Goal: Task Accomplishment & Management: Manage account settings

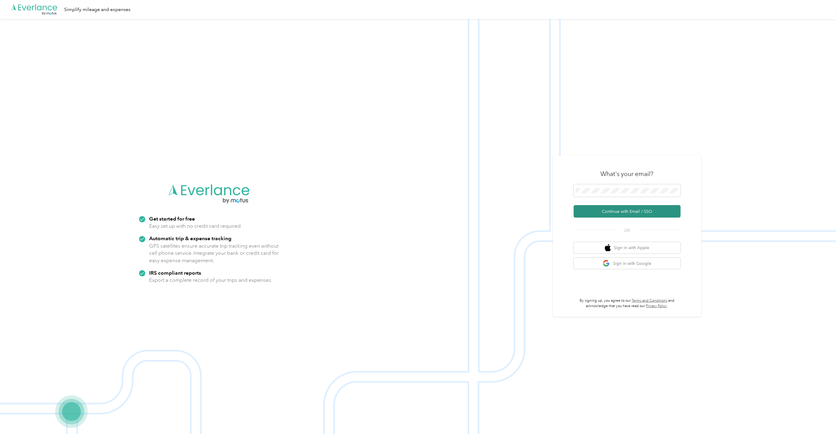
click at [630, 210] on button "Continue with Email / SSO" at bounding box center [626, 211] width 107 height 12
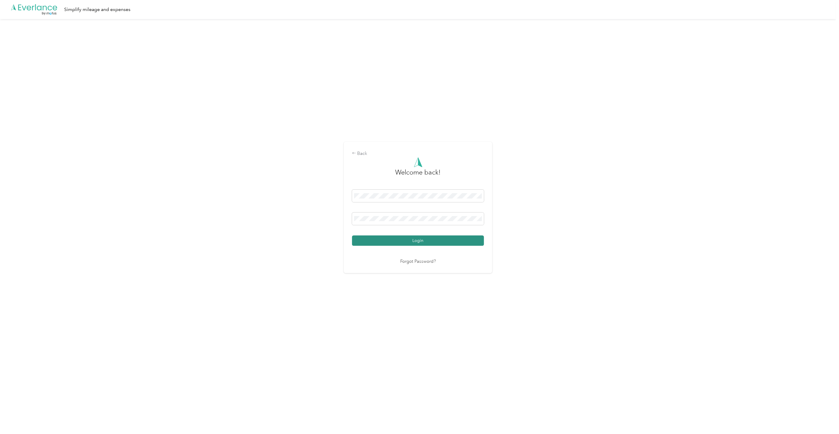
click at [461, 239] on button "Login" at bounding box center [418, 240] width 132 height 10
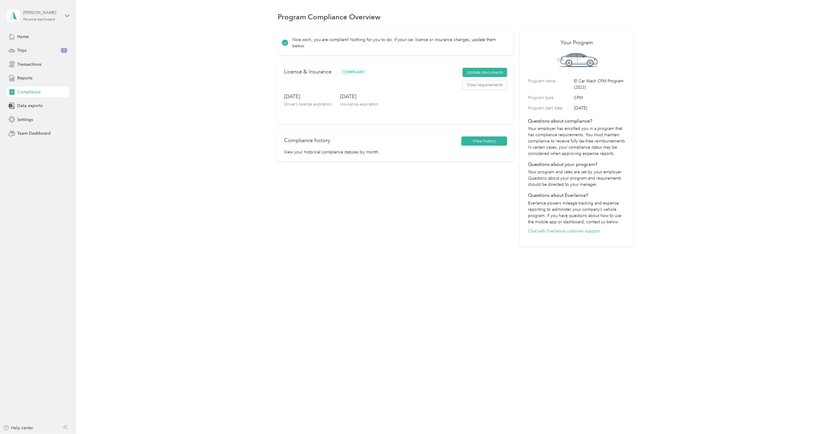
click at [24, 16] on div "[PERSON_NAME] Personal dashboard" at bounding box center [41, 16] width 37 height 12
click at [44, 49] on div "Team dashboard" at bounding box center [86, 48] width 150 height 10
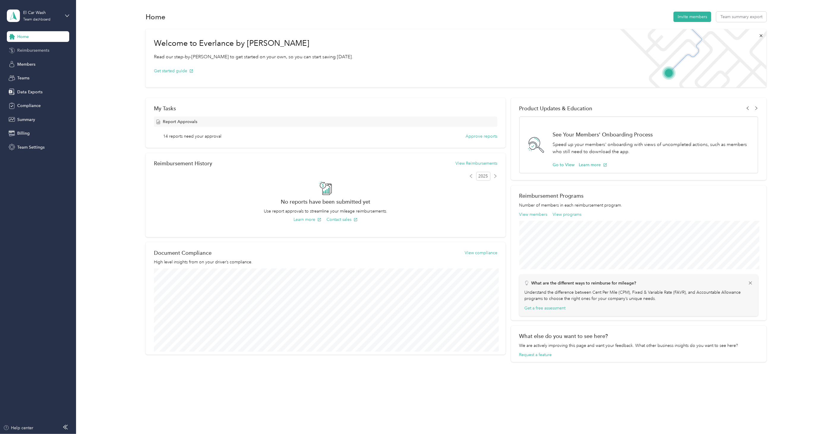
click at [31, 50] on span "Reimbursements" at bounding box center [33, 50] width 32 height 6
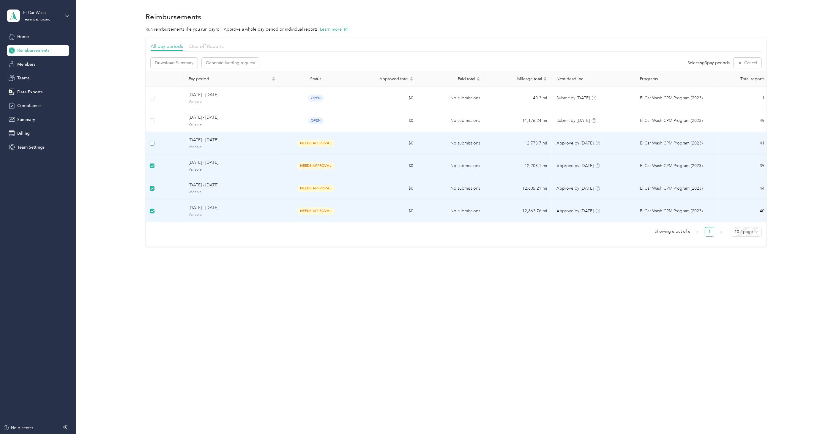
click at [152, 146] on label at bounding box center [152, 143] width 5 height 7
click at [189, 64] on span "Download Summary" at bounding box center [174, 63] width 39 height 6
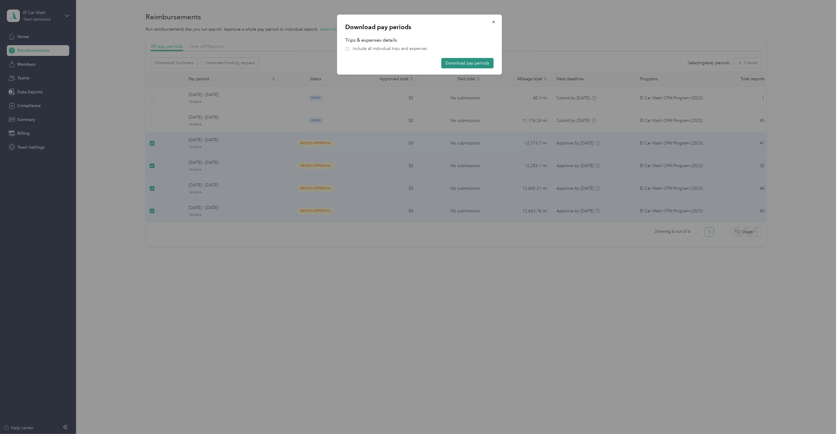
click at [463, 61] on button "Download pay periods" at bounding box center [467, 63] width 52 height 10
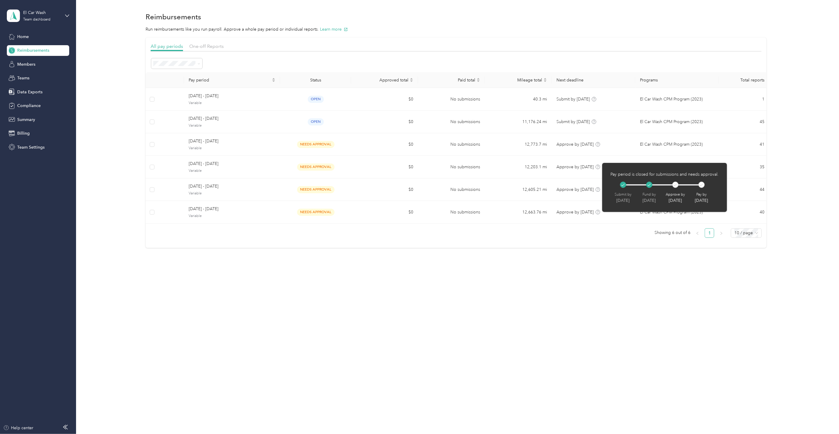
drag, startPoint x: 709, startPoint y: 268, endPoint x: 744, endPoint y: 187, distance: 88.1
click at [709, 268] on div "Reimbursements Run reimbursements like you run payroll. Approve a whole pay per…" at bounding box center [456, 140] width 760 height 280
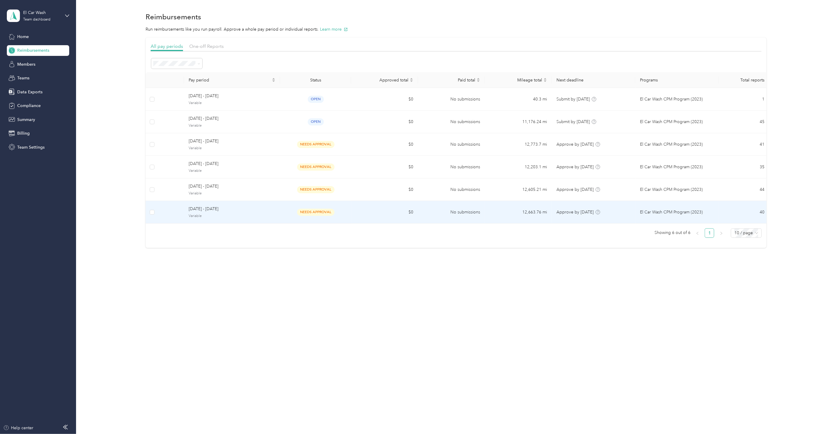
click at [271, 216] on span "Variable" at bounding box center [232, 215] width 87 height 5
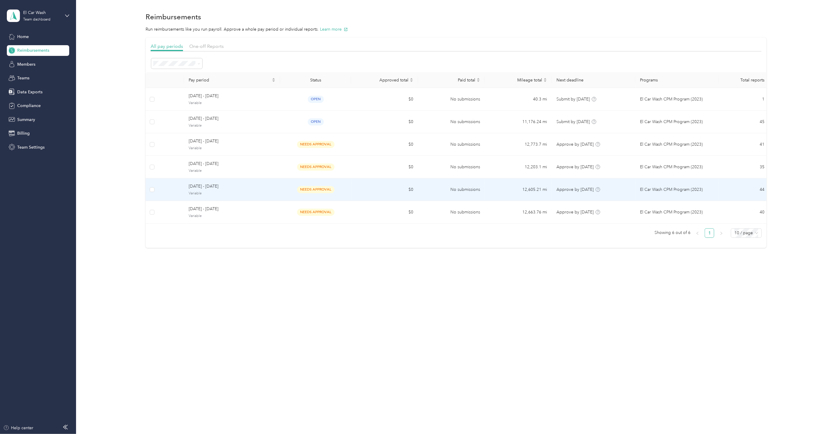
click at [256, 186] on span "[DATE] - [DATE]" at bounding box center [232, 186] width 87 height 7
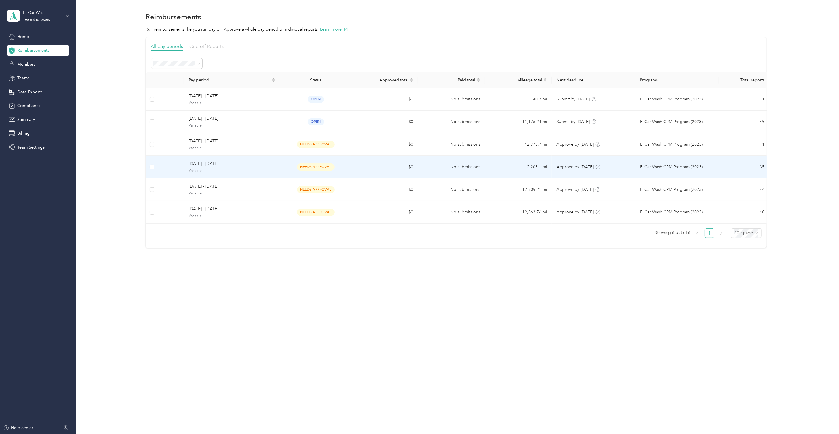
click at [244, 168] on span "Variable" at bounding box center [232, 170] width 87 height 5
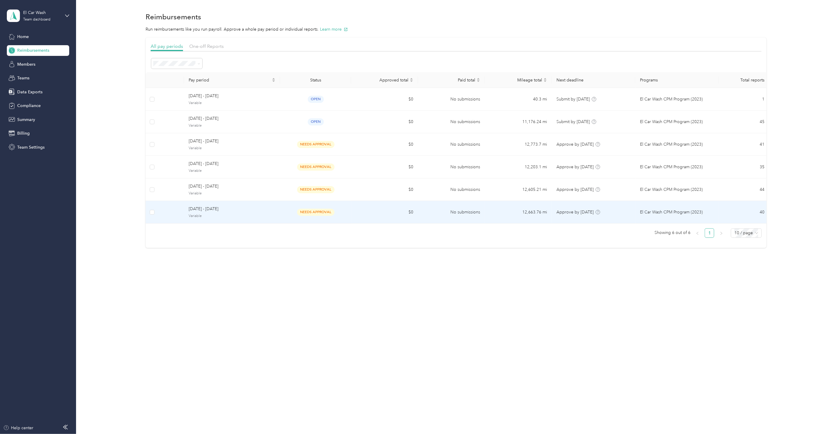
click at [226, 207] on span "[DATE] - [DATE]" at bounding box center [232, 209] width 87 height 7
click at [289, 212] on div "needs approval" at bounding box center [315, 211] width 61 height 7
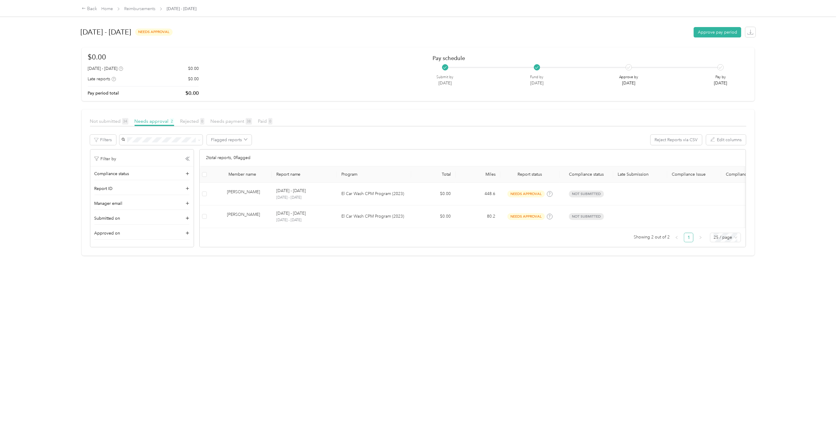
click at [306, 133] on div "Not submitted 34 Needs approval 2 Rejected 0 Needs payment 38 Paid 0 Filters Fl…" at bounding box center [418, 182] width 656 height 129
click at [176, 106] on section "August 25 - 31, 2025 needs approval Approve pay period $0.00 August 25 - 31, 20…" at bounding box center [418, 138] width 673 height 235
click at [117, 121] on span "Not submitted 34" at bounding box center [109, 121] width 38 height 6
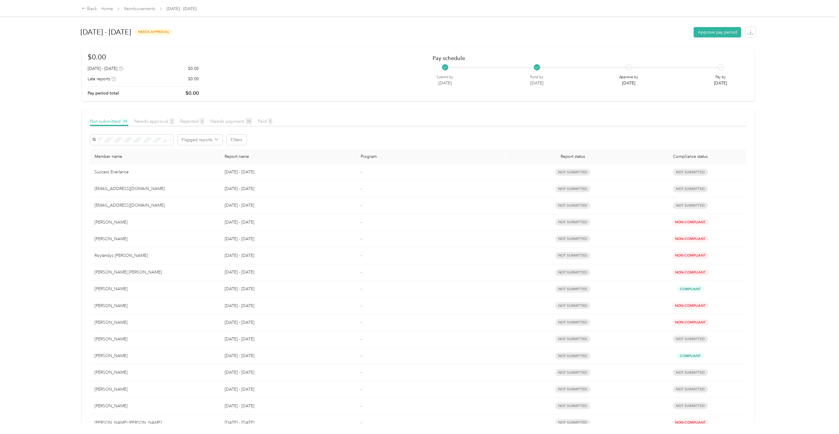
click at [236, 108] on section "August 25 - 31, 2025 needs approval Approve pay period $0.00 August 25 - 31, 20…" at bounding box center [418, 314] width 673 height 587
click at [149, 114] on article "Not submitted 34 Needs approval 2 Rejected 0 Needs payment 38 Paid 0 Flagged re…" at bounding box center [418, 358] width 673 height 499
click at [156, 121] on span "Needs approval 2" at bounding box center [154, 121] width 39 height 6
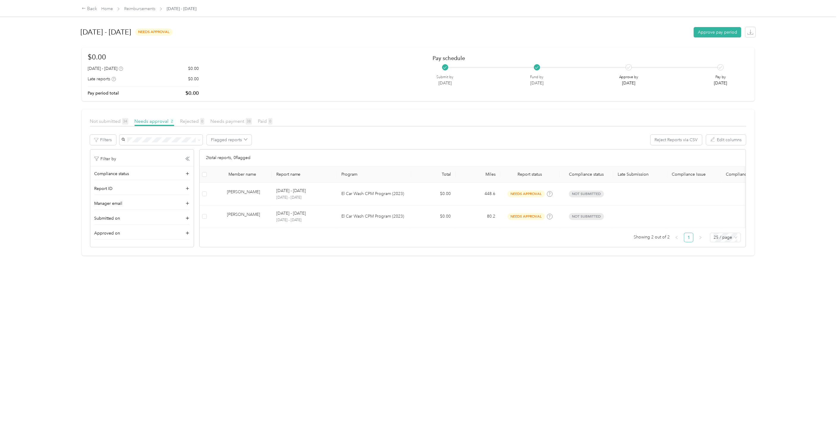
click at [295, 115] on article "Not submitted 34 Needs approval 2 Rejected 0 Needs payment 38 Paid 0 Filters Fl…" at bounding box center [418, 182] width 673 height 146
click at [151, 11] on span "Reimbursements" at bounding box center [139, 9] width 31 height 6
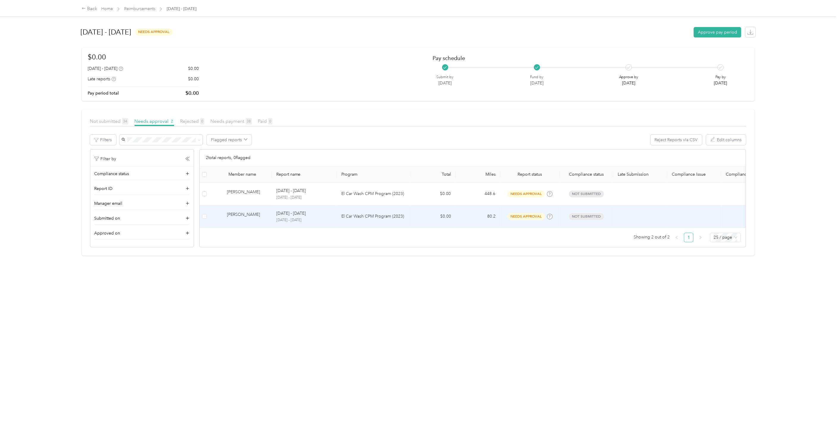
click at [244, 216] on div "rob spiak" at bounding box center [247, 216] width 40 height 10
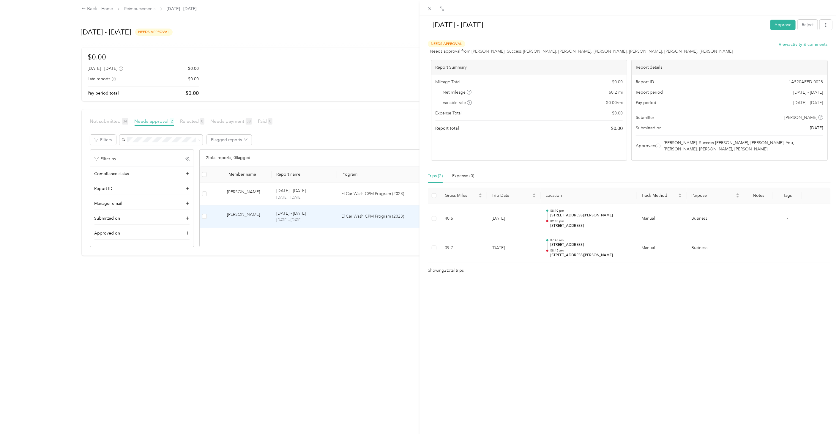
click at [343, 75] on div "Aug 25 - 31, 2025 Approve Reject Needs Approval Needs approval from David Yassk…" at bounding box center [419, 217] width 839 height 434
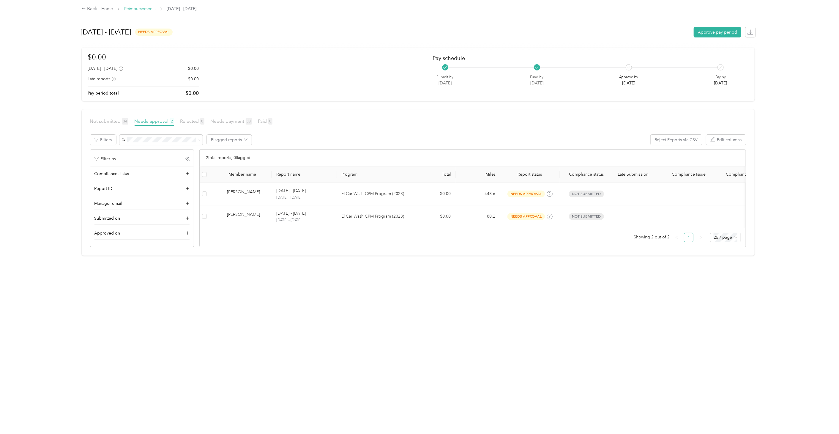
click at [135, 8] on link "Reimbursements" at bounding box center [139, 8] width 31 height 5
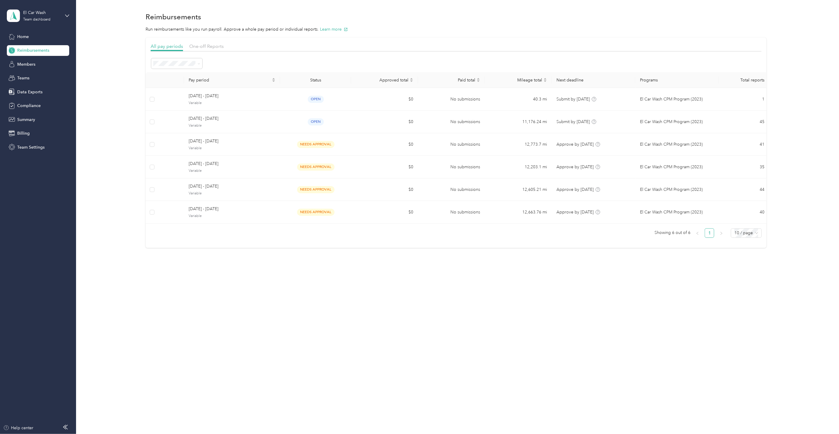
click at [394, 28] on p "Run reimbursements like you run payroll. Approve a whole pay period or individu…" at bounding box center [456, 29] width 621 height 6
click at [25, 80] on span "Teams" at bounding box center [23, 78] width 12 height 6
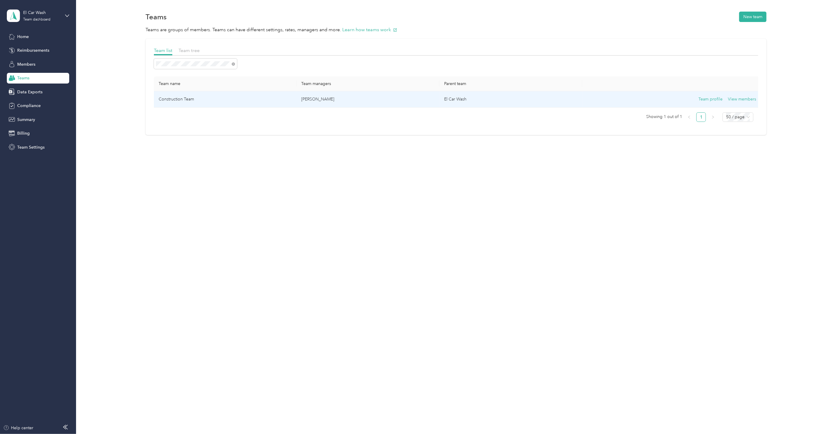
click at [195, 100] on td "Construction Team" at bounding box center [225, 99] width 143 height 16
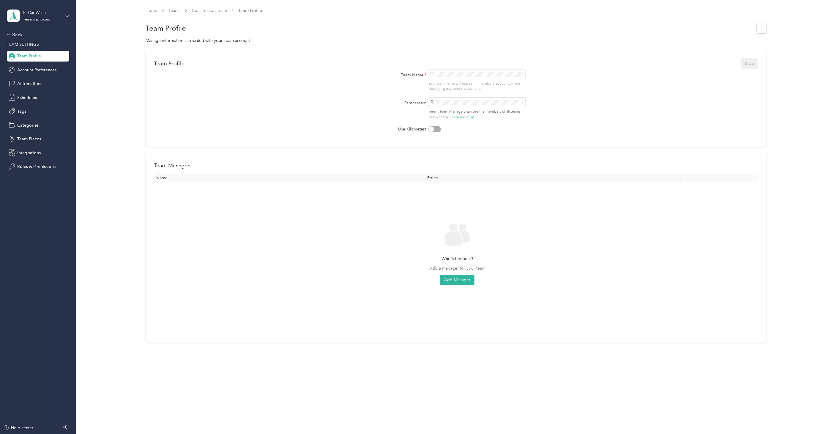
click at [369, 223] on div "Who's the boss? Add a manager for your team Add Manager" at bounding box center [457, 258] width 597 height 141
click at [198, 9] on link "Construction Team" at bounding box center [209, 10] width 35 height 5
click at [174, 10] on link "Teams" at bounding box center [174, 10] width 12 height 5
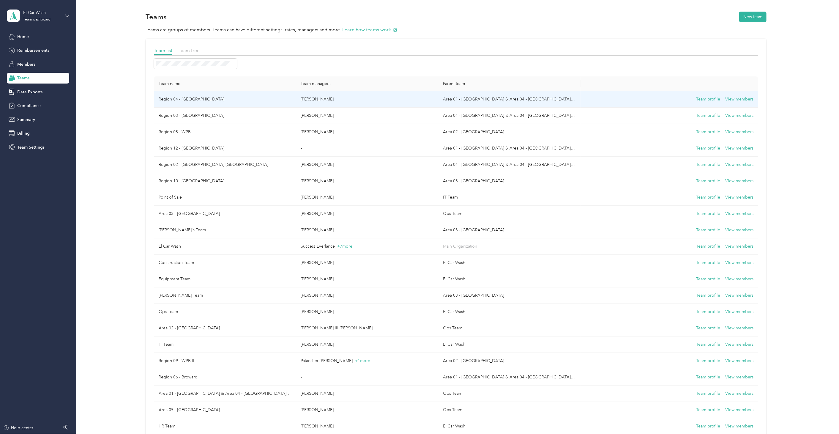
click at [193, 102] on td "Region 04 - [GEOGRAPHIC_DATA]" at bounding box center [225, 99] width 142 height 16
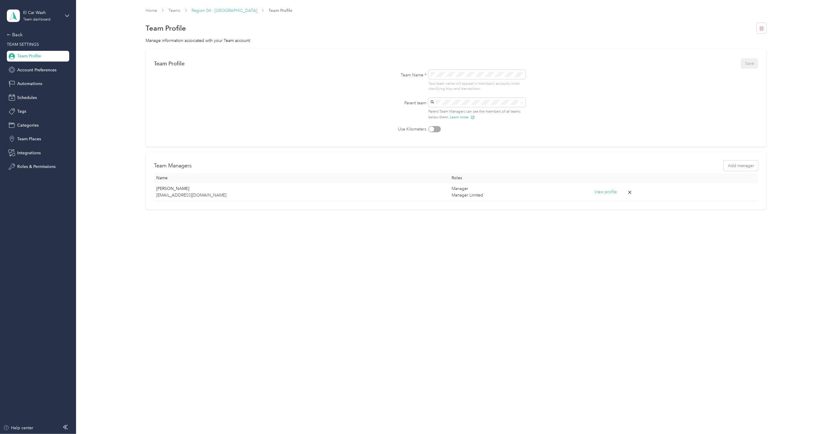
click at [213, 9] on link "Region 04 - [GEOGRAPHIC_DATA]" at bounding box center [225, 10] width 66 height 5
click at [178, 11] on link "Teams" at bounding box center [174, 10] width 12 height 5
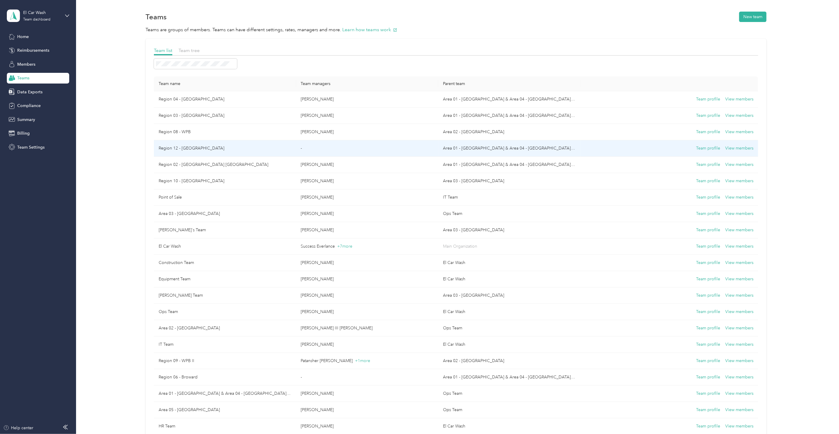
click at [179, 147] on td "Region 12 - [GEOGRAPHIC_DATA]" at bounding box center [225, 148] width 142 height 16
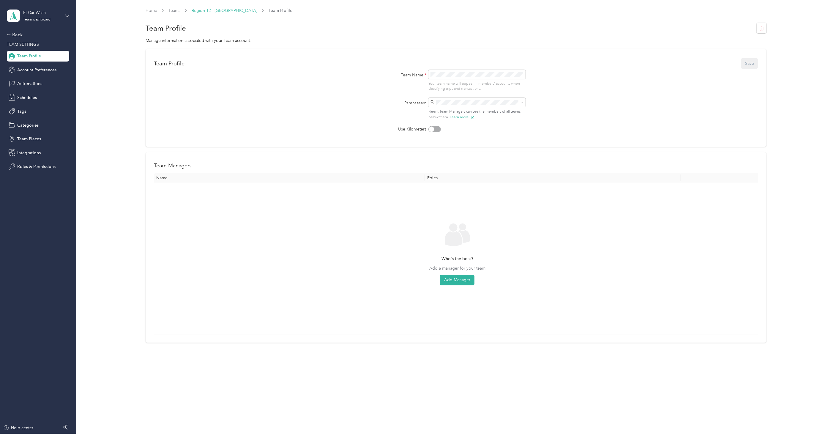
click at [200, 10] on link "Region 12 - [GEOGRAPHIC_DATA]" at bounding box center [225, 10] width 66 height 5
click at [173, 12] on link "Teams" at bounding box center [174, 10] width 12 height 5
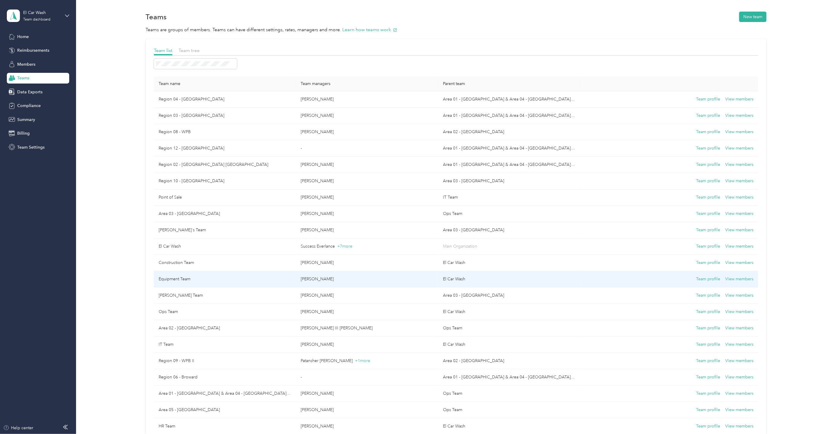
click at [180, 279] on td "Equipment Team" at bounding box center [225, 279] width 142 height 16
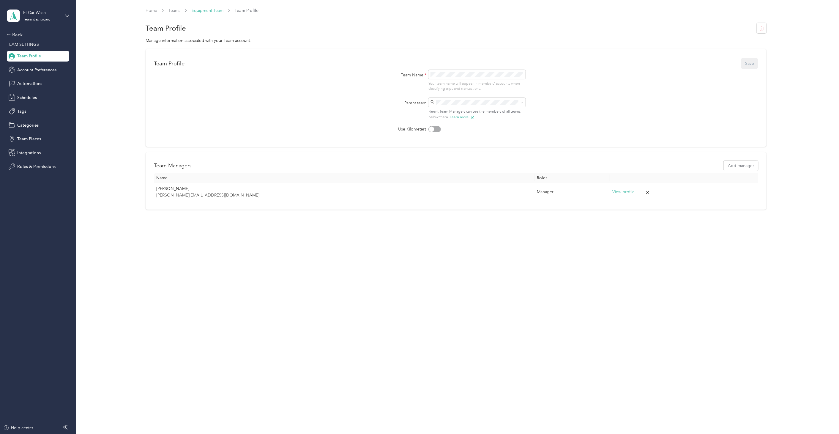
click at [209, 10] on link "Equipment Team" at bounding box center [208, 10] width 32 height 5
click at [174, 12] on link "Teams" at bounding box center [174, 10] width 12 height 5
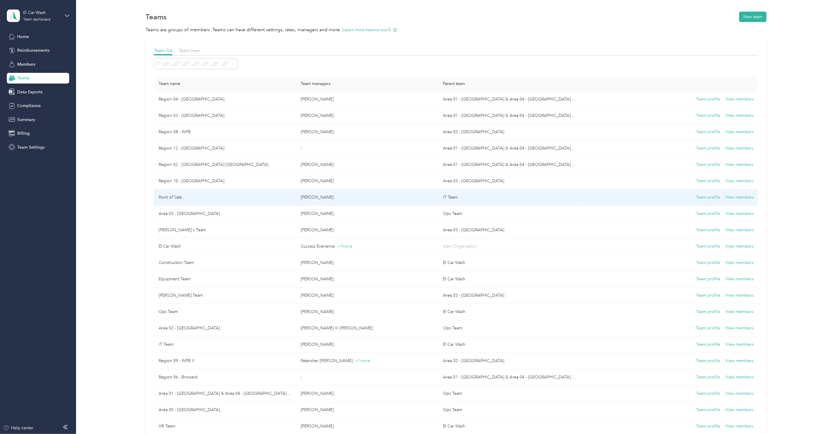
click at [218, 202] on tbody "Region 04 - Miami NW Uriah E. Gonzalez Area 01 - Miami & Area 04 - Broward/Napl…" at bounding box center [456, 287] width 604 height 392
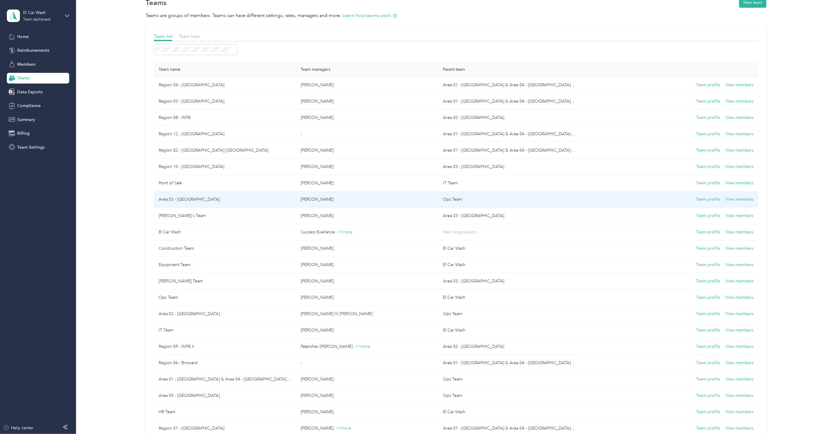
scroll to position [22, 0]
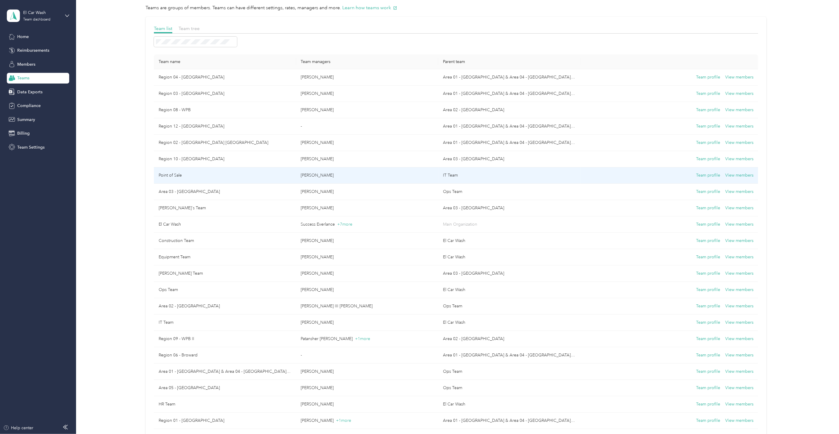
click at [211, 178] on td "Point of Sale" at bounding box center [225, 175] width 142 height 16
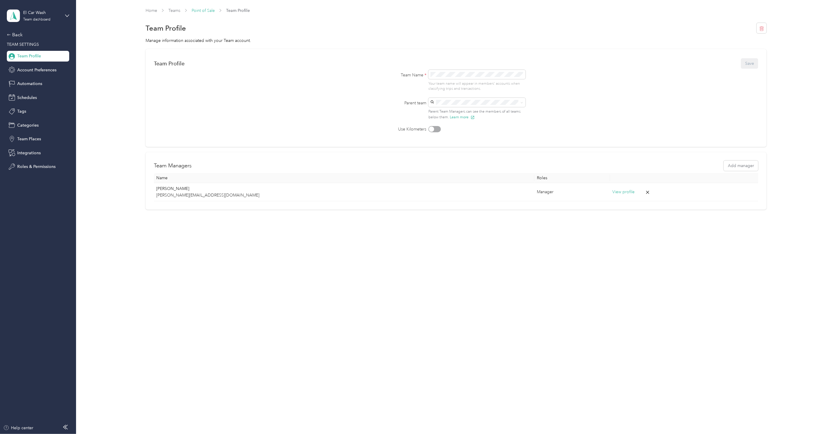
click at [208, 11] on link "Point of Sale" at bounding box center [203, 10] width 23 height 5
click at [171, 8] on link "Teams" at bounding box center [174, 10] width 12 height 5
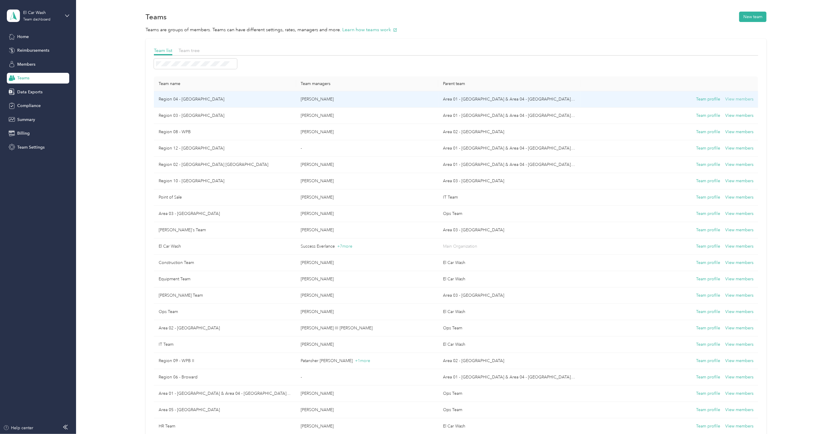
click at [741, 100] on button "View members" at bounding box center [739, 99] width 28 height 7
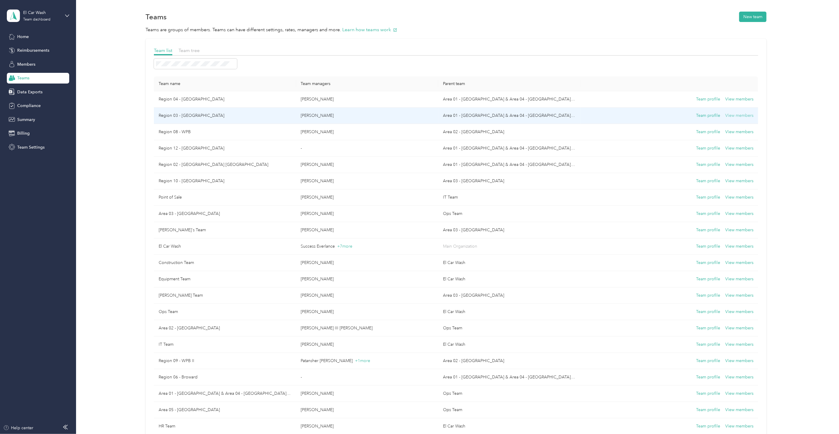
click at [734, 115] on button "View members" at bounding box center [739, 115] width 28 height 7
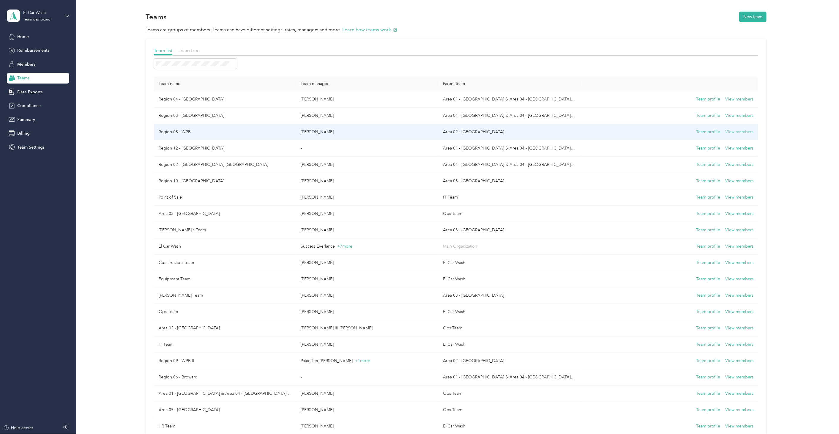
click at [734, 132] on button "View members" at bounding box center [739, 132] width 28 height 7
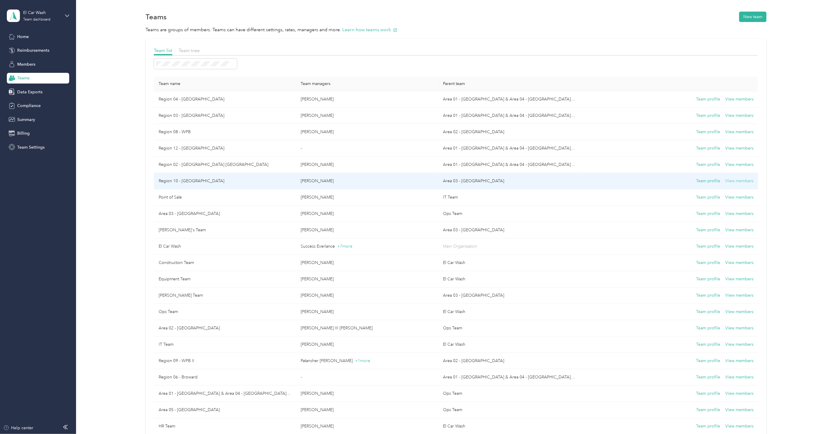
click at [741, 180] on button "View members" at bounding box center [739, 181] width 28 height 7
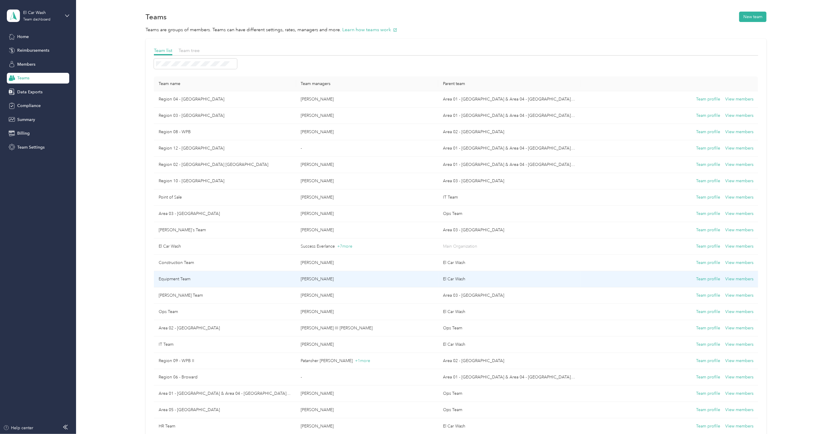
click at [743, 275] on td "Team profile View members" at bounding box center [669, 279] width 178 height 16
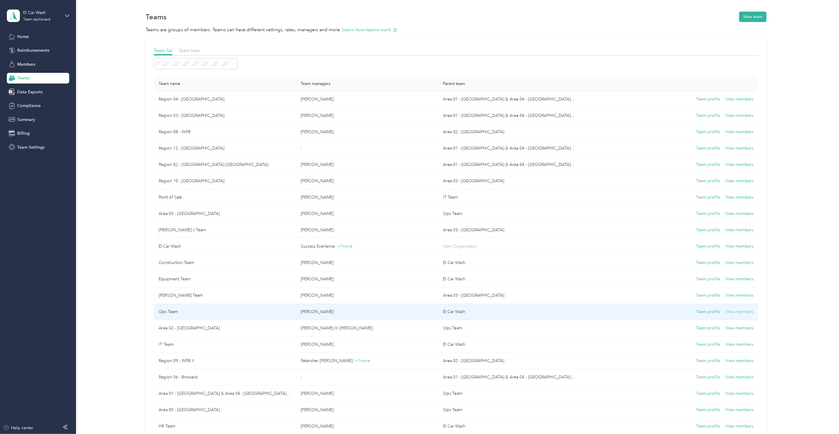
click at [737, 311] on button "View members" at bounding box center [739, 311] width 28 height 7
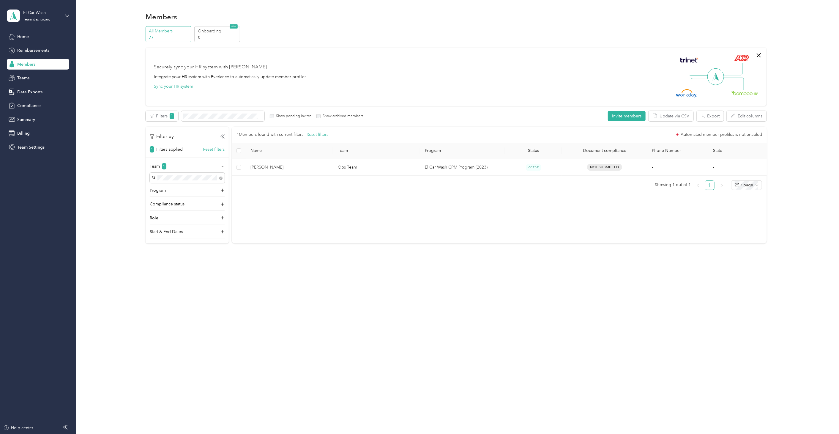
click at [451, 203] on div "1 Members found with current filters Reset filters Automated member profiles is…" at bounding box center [499, 185] width 535 height 117
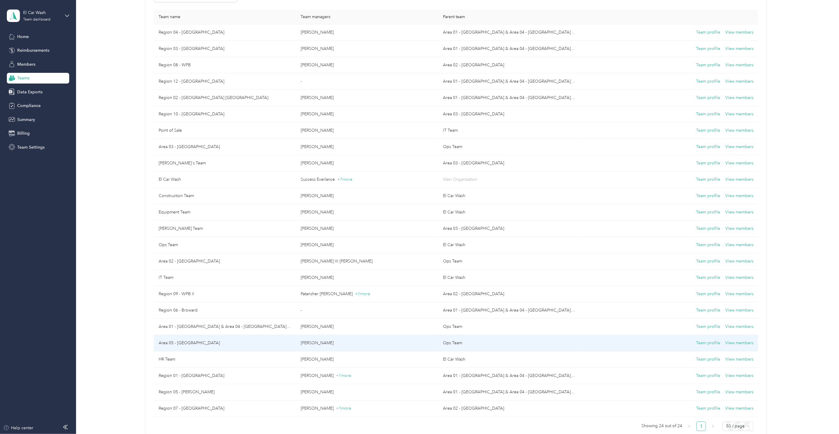
scroll to position [88, 0]
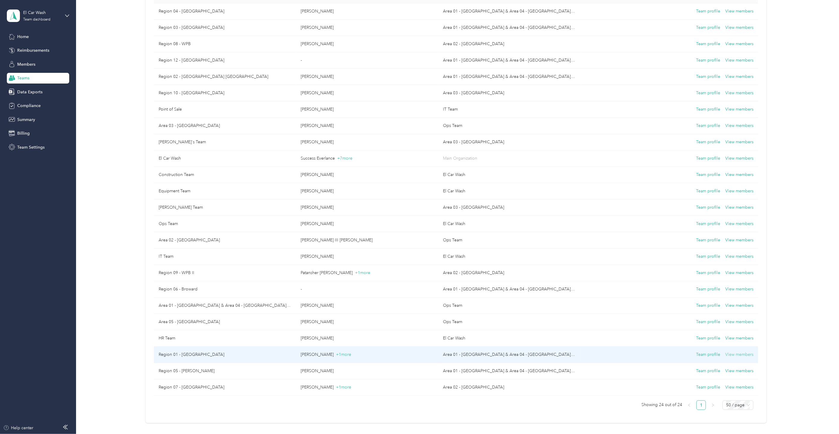
click at [740, 355] on button "View members" at bounding box center [739, 354] width 28 height 7
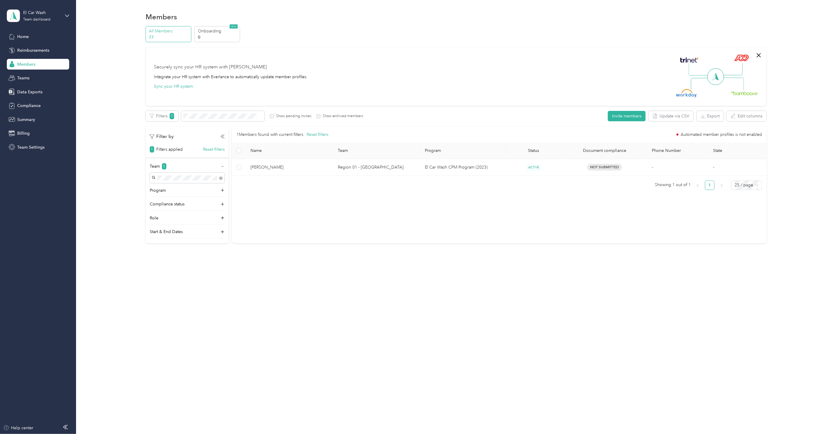
click at [34, 65] on span "Members" at bounding box center [26, 64] width 18 height 6
click at [171, 116] on span "2" at bounding box center [172, 116] width 4 height 6
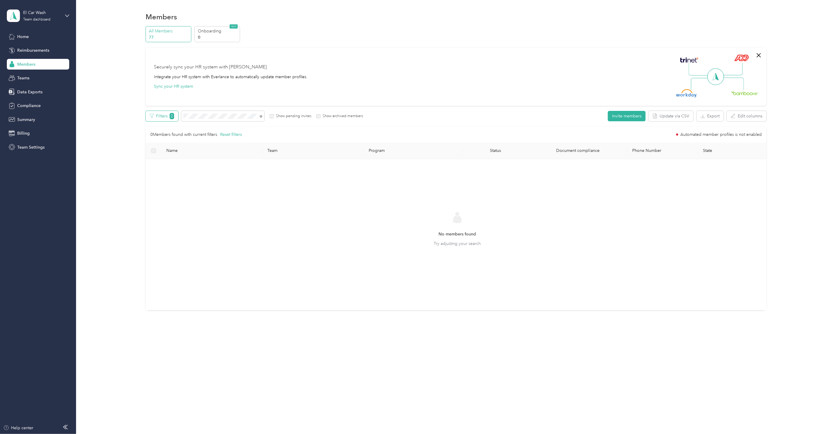
click at [172, 116] on span "2" at bounding box center [172, 116] width 4 height 6
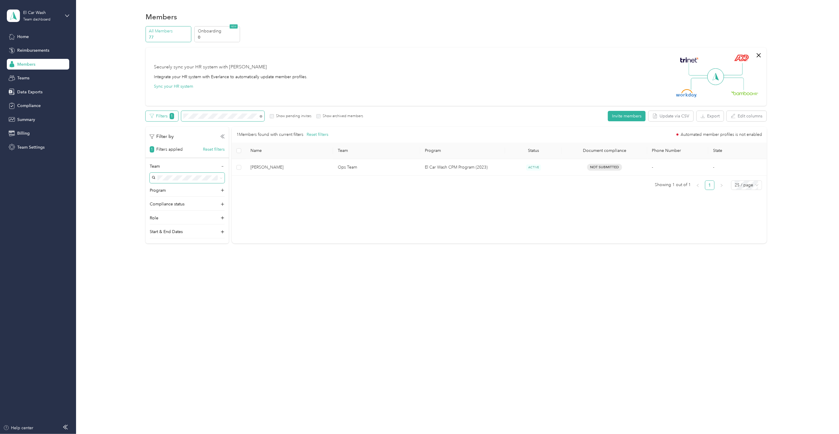
drag, startPoint x: 221, startPoint y: 178, endPoint x: 173, endPoint y: 113, distance: 80.5
click at [173, 114] on div "Filters 1 Show pending invites Show archived members" at bounding box center [254, 116] width 217 height 10
click at [211, 88] on div "Securely sync your HR system with Everlance Integrate your HR system with Everl…" at bounding box center [231, 77] width 154 height 26
click at [626, 116] on button "Invite members" at bounding box center [627, 116] width 38 height 10
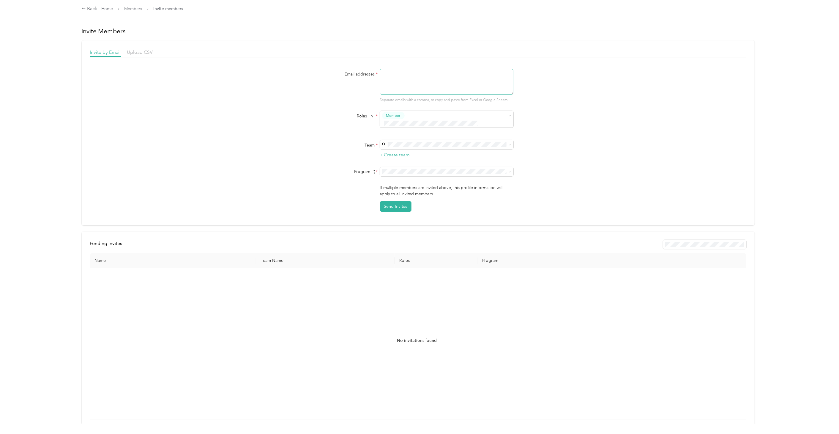
click at [396, 79] on textarea at bounding box center [446, 82] width 133 height 26
click at [421, 80] on textarea "Sam" at bounding box center [446, 82] width 133 height 26
drag, startPoint x: 388, startPoint y: 75, endPoint x: 356, endPoint y: 70, distance: 31.5
click at [356, 70] on div "Email addresses * Sam Separate emails with a comma, or copy and paste from Exce…" at bounding box center [418, 86] width 229 height 34
paste textarea "antha Burgner <sburgner@elcarwash.com>"
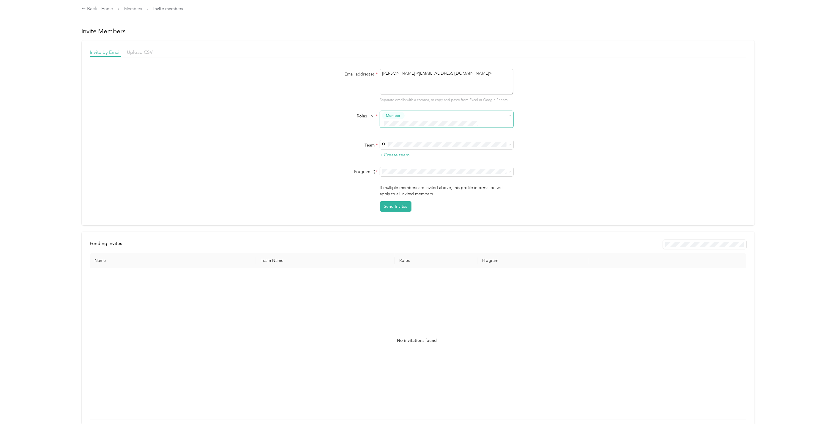
click at [404, 115] on div "Member" at bounding box center [442, 119] width 121 height 15
click at [413, 160] on div "Manager" at bounding box center [445, 160] width 125 height 7
click at [419, 174] on div "Construction Team [PERSON_NAME]" at bounding box center [445, 174] width 125 height 14
click at [568, 141] on div "Email addresses * Samantha Burgner <sburgner@elcarwash.com> Separate emails wit…" at bounding box center [418, 140] width 656 height 143
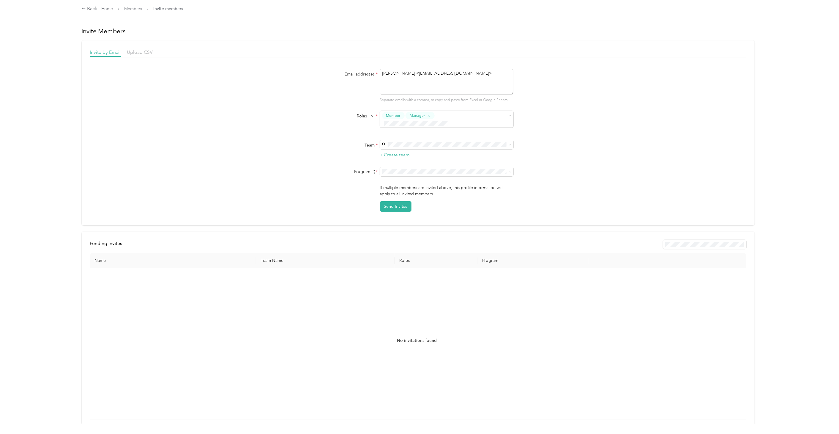
click at [436, 186] on span "El Car Wash CPM Program (2023) (CPM)" at bounding box center [420, 185] width 75 height 5
click at [567, 180] on div "Email addresses * Samantha Burgner <sburgner@elcarwash.com> Separate emails wit…" at bounding box center [418, 140] width 656 height 143
click at [391, 201] on button "Send Invites" at bounding box center [395, 206] width 31 height 10
click at [638, 118] on div "Email addresses * Samantha Burgner <sburgner@elcarwash.com> Separate emails wit…" at bounding box center [418, 140] width 656 height 143
click at [476, 73] on textarea "Samantha Burgner <sburgner@elcarwash.com>" at bounding box center [446, 82] width 133 height 26
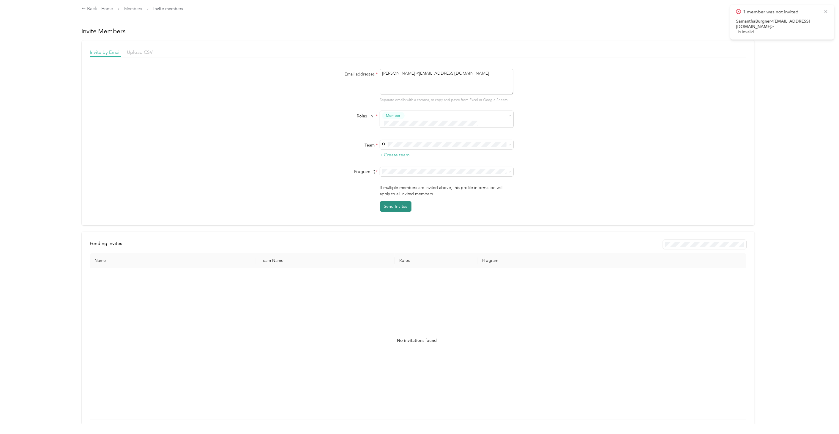
click at [389, 201] on button "Send Invites" at bounding box center [395, 206] width 31 height 10
click at [409, 182] on span "El Car Wash CPM Program (2023) (CPM)" at bounding box center [420, 183] width 75 height 5
click at [411, 149] on div "Construction Team [PERSON_NAME]" at bounding box center [445, 152] width 125 height 14
click at [399, 113] on span "Member" at bounding box center [393, 115] width 14 height 5
click at [407, 157] on li "Manager" at bounding box center [445, 161] width 133 height 12
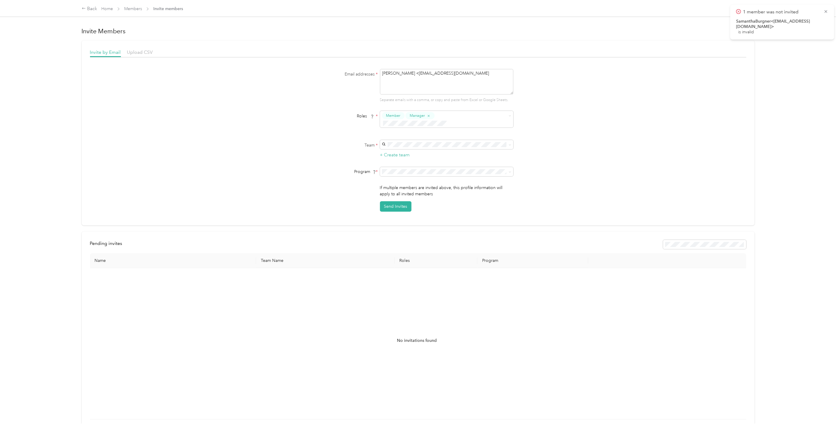
click at [334, 143] on div "Team * + Create team" at bounding box center [418, 149] width 229 height 19
click at [396, 201] on button "Send Invites" at bounding box center [395, 206] width 31 height 10
click at [434, 69] on textarea "Samantha Burgner <sburgner@elcarwash.com" at bounding box center [446, 82] width 133 height 26
drag, startPoint x: 419, startPoint y: 74, endPoint x: 364, endPoint y: 78, distance: 54.8
click at [364, 78] on div "Email addresses * Samantha Burgner <sburgner@elcarwash.com Separate emails with…" at bounding box center [418, 86] width 229 height 34
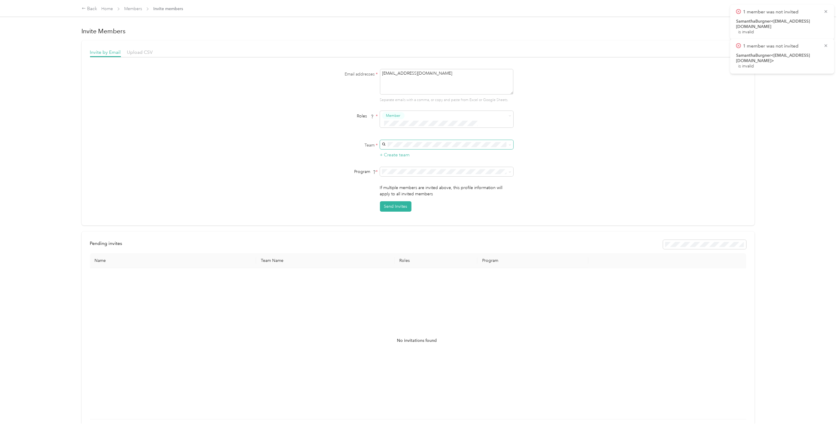
type textarea "[EMAIL_ADDRESS][DOMAIN_NAME]"
click at [407, 146] on span "Construction Team" at bounding box center [400, 147] width 35 height 5
click at [403, 115] on button "Member" at bounding box center [393, 115] width 23 height 7
click at [407, 160] on div "Manager" at bounding box center [445, 159] width 125 height 7
click at [467, 186] on div "El Car Wash CPM Program (2023) (CPM)" at bounding box center [445, 185] width 125 height 6
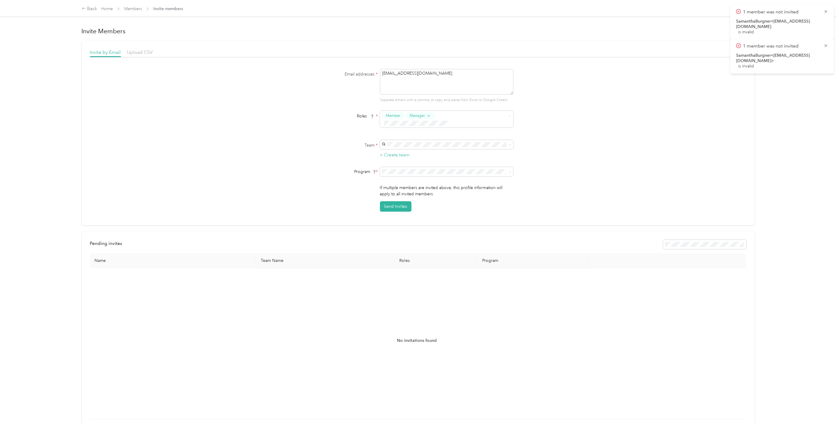
click at [568, 173] on div "Email addresses * sburgner@elcarwash.com Separate emails with a comma, or copy …" at bounding box center [418, 140] width 656 height 143
click at [394, 201] on button "Send Invites" at bounding box center [395, 206] width 31 height 10
click at [432, 74] on textarea "[EMAIL_ADDRESS][DOMAIN_NAME]" at bounding box center [446, 82] width 133 height 26
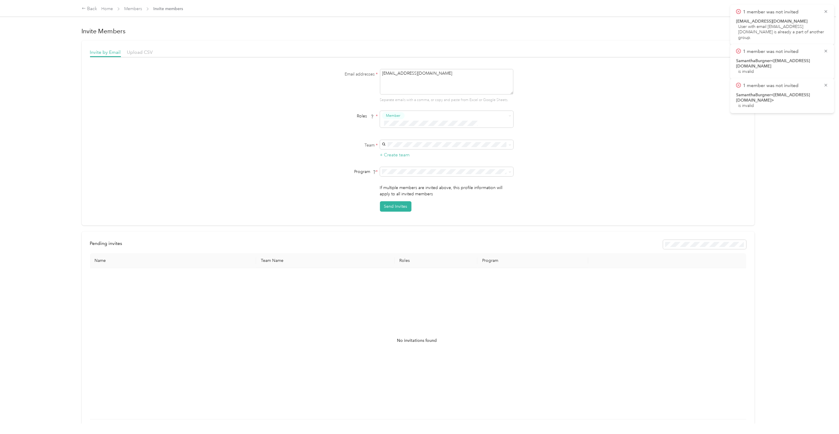
click at [128, 108] on div "Email addresses * sburgner@elcarwash.com Separate emails with a comma, or copy …" at bounding box center [418, 140] width 656 height 143
click at [132, 9] on link "Members" at bounding box center [133, 8] width 18 height 5
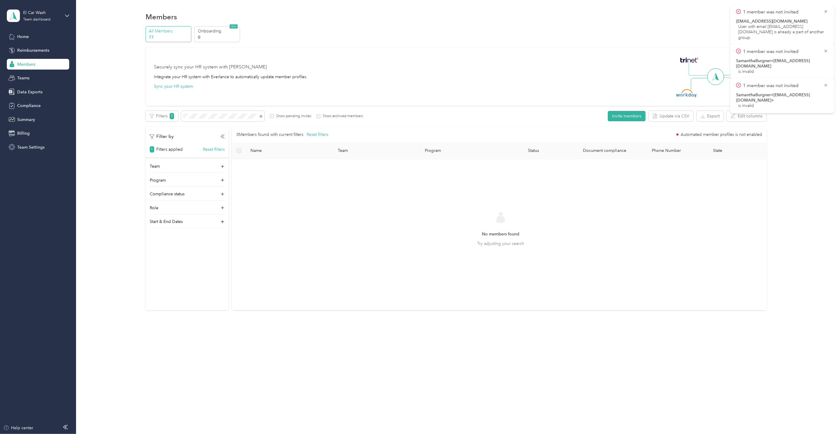
click at [174, 151] on p "Filters applied" at bounding box center [169, 149] width 26 height 6
click at [209, 149] on button "Reset filters" at bounding box center [214, 149] width 22 height 6
click at [200, 119] on span at bounding box center [222, 116] width 83 height 10
click at [174, 116] on div "Filters 1 Show pending invites Show archived members" at bounding box center [254, 116] width 217 height 10
click at [174, 37] on p "77" at bounding box center [169, 37] width 40 height 6
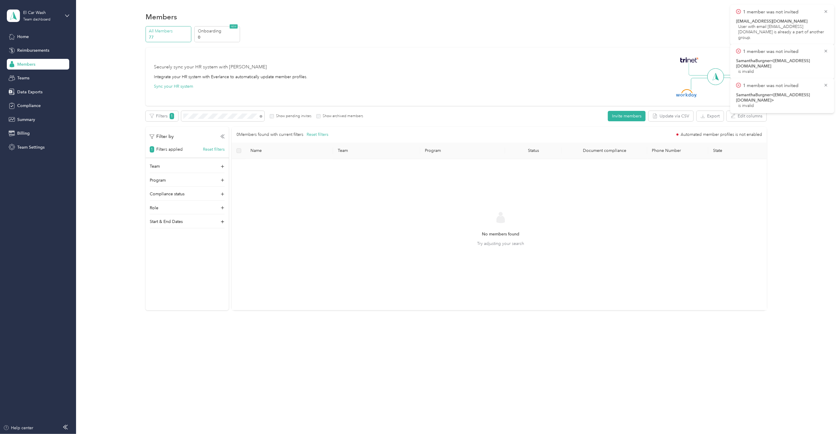
click at [593, 87] on div "Securely sync your HR system with Everlance Integrate your HR system with Everl…" at bounding box center [453, 77] width 599 height 42
click at [28, 76] on span "Teams" at bounding box center [23, 78] width 12 height 6
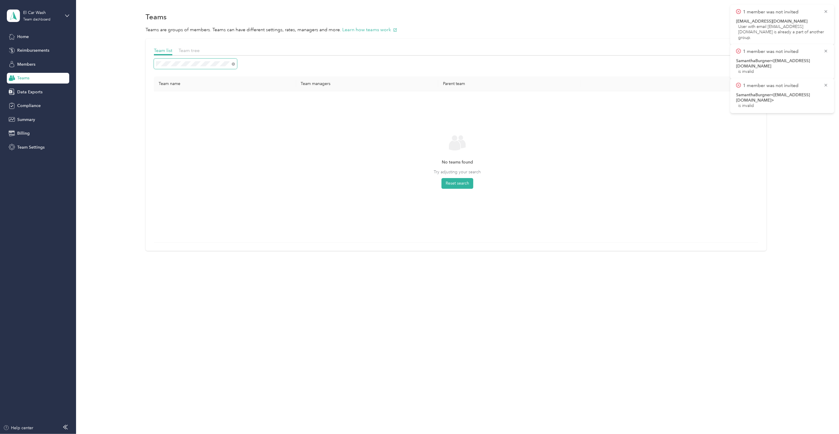
click at [142, 64] on div "Team list Team tree Team name Team managers Parent team No teams found Try adju…" at bounding box center [455, 146] width 745 height 215
click at [109, 64] on div "Team list Team tree Team name Team managers Parent team No teams found Try adju…" at bounding box center [455, 146] width 745 height 215
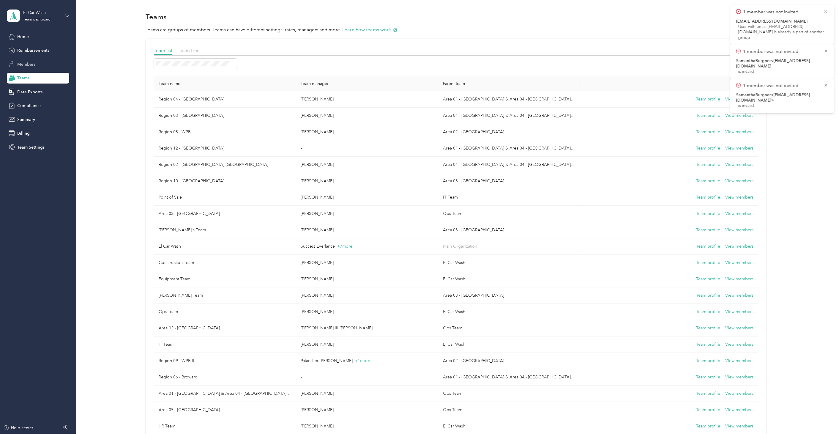
click at [27, 64] on span "Members" at bounding box center [26, 64] width 18 height 6
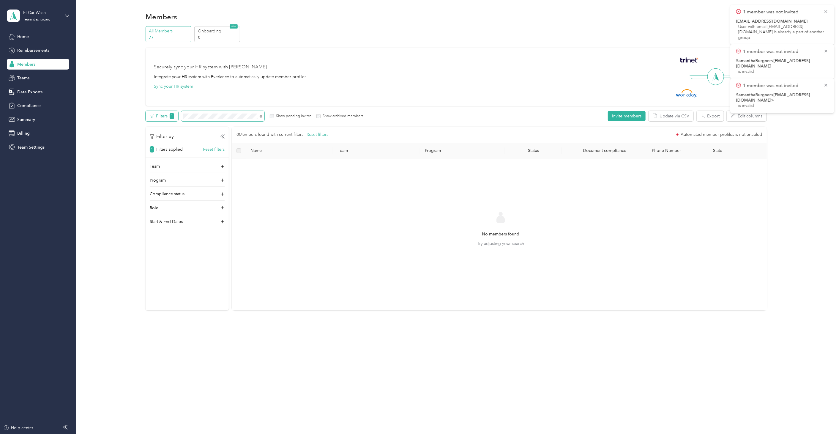
click at [177, 112] on div "Filters 1 Show pending invites Show archived members" at bounding box center [254, 116] width 217 height 10
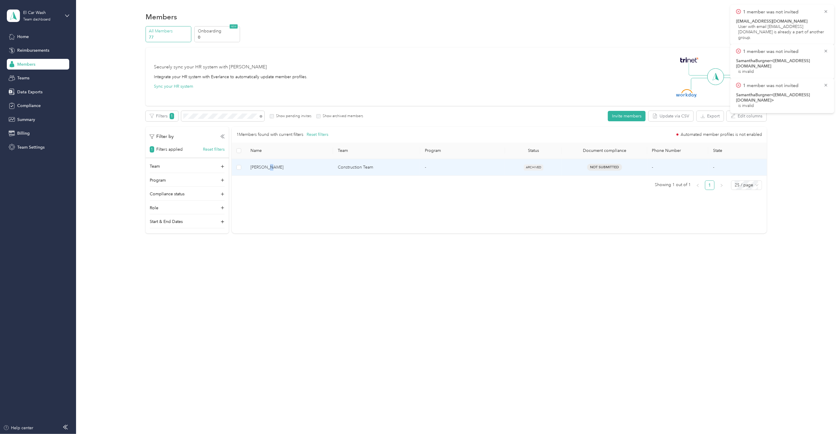
click at [265, 167] on span "[PERSON_NAME]" at bounding box center [289, 167] width 78 height 7
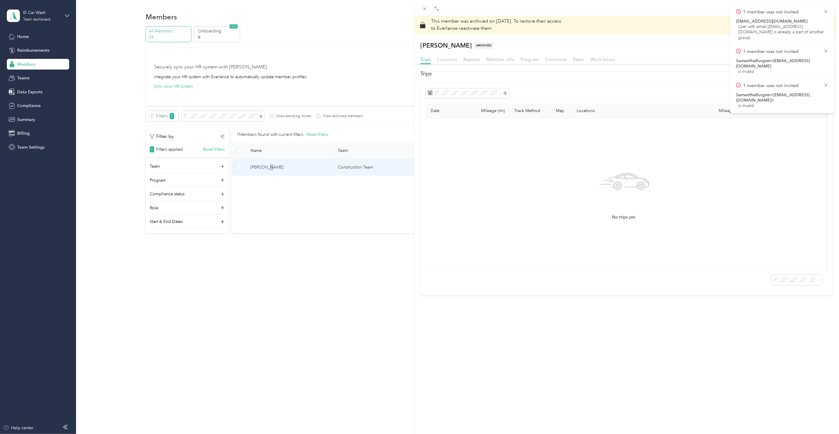
click at [455, 60] on span "Expenses" at bounding box center [447, 59] width 20 height 6
click at [426, 61] on span "Trips" at bounding box center [425, 59] width 10 height 6
drag, startPoint x: 224, startPoint y: 116, endPoint x: 211, endPoint y: 114, distance: 13.2
click at [224, 116] on div "This member was archived on May 19, 2025 . To restore their access to Everlance…" at bounding box center [419, 217] width 839 height 434
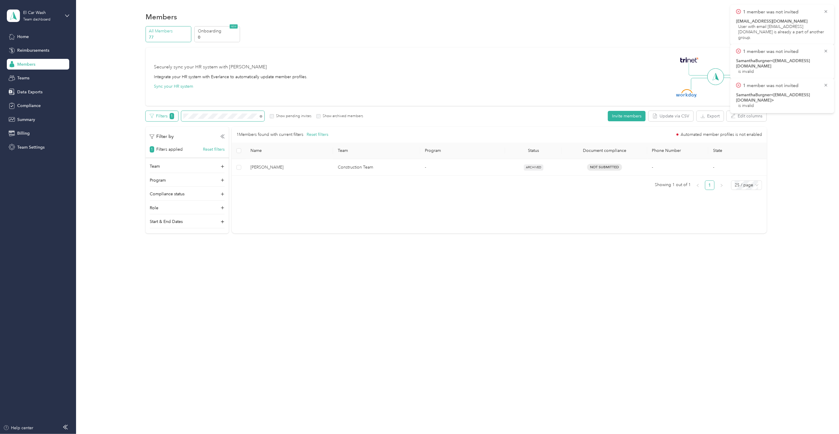
drag, startPoint x: 192, startPoint y: 114, endPoint x: 166, endPoint y: 115, distance: 25.8
click at [166, 115] on div "Filters 1 Show pending invites Show archived members" at bounding box center [254, 116] width 217 height 10
click at [633, 112] on button "Invite members" at bounding box center [627, 116] width 38 height 10
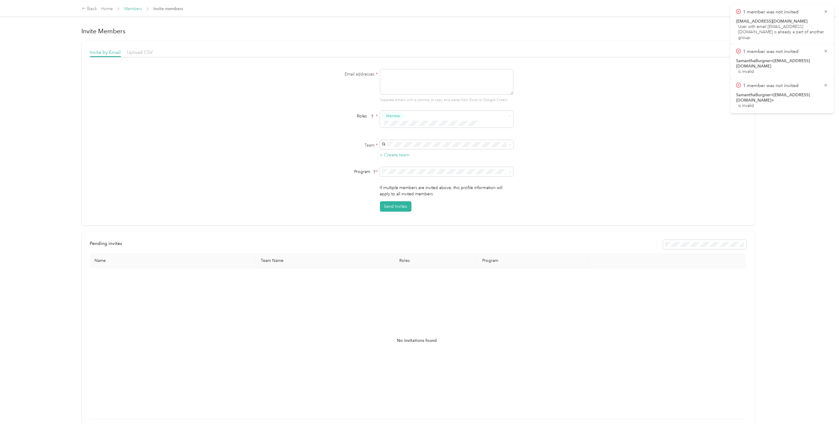
click at [137, 9] on link "Members" at bounding box center [133, 8] width 18 height 5
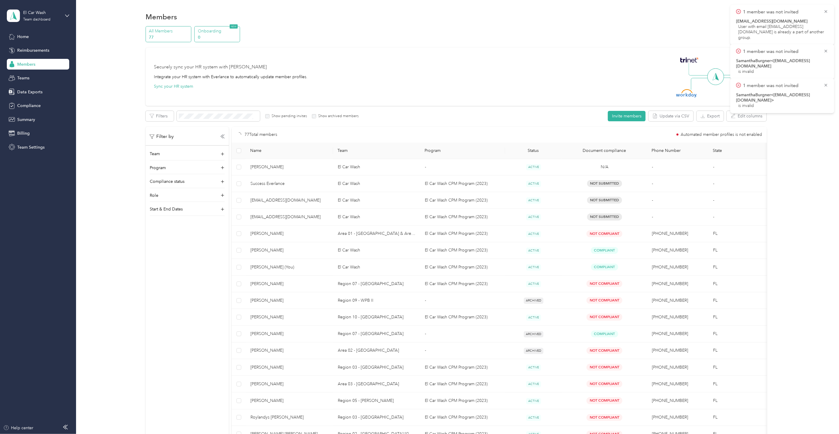
click at [207, 37] on p "0" at bounding box center [218, 37] width 40 height 6
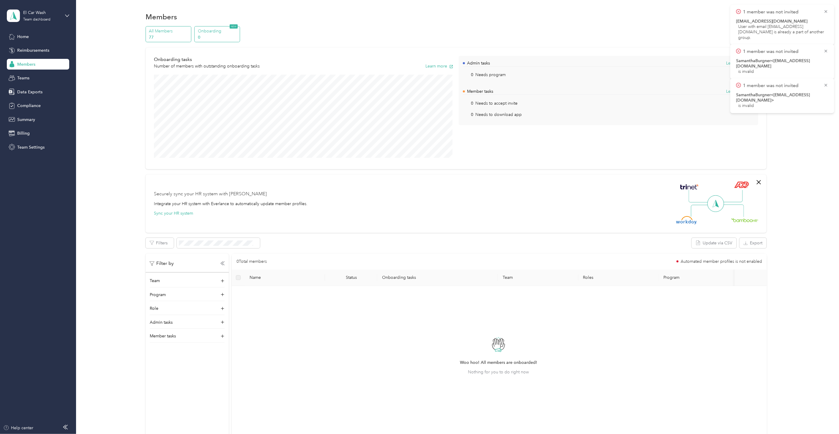
click at [173, 34] on p "All Members" at bounding box center [169, 31] width 40 height 6
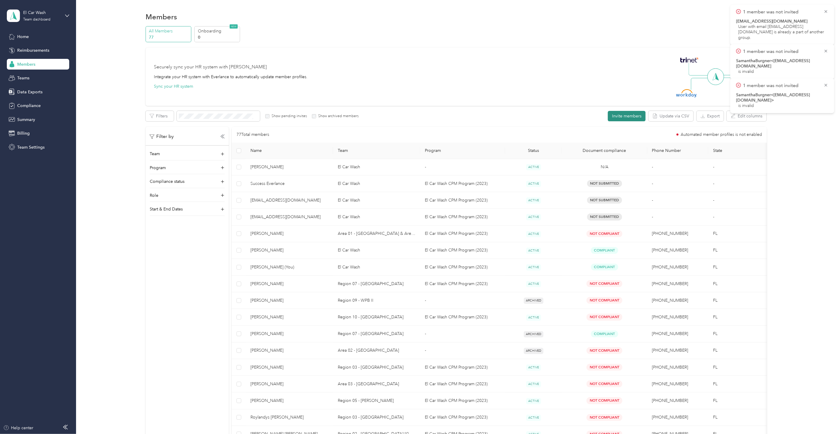
click at [634, 118] on button "Invite members" at bounding box center [627, 116] width 38 height 10
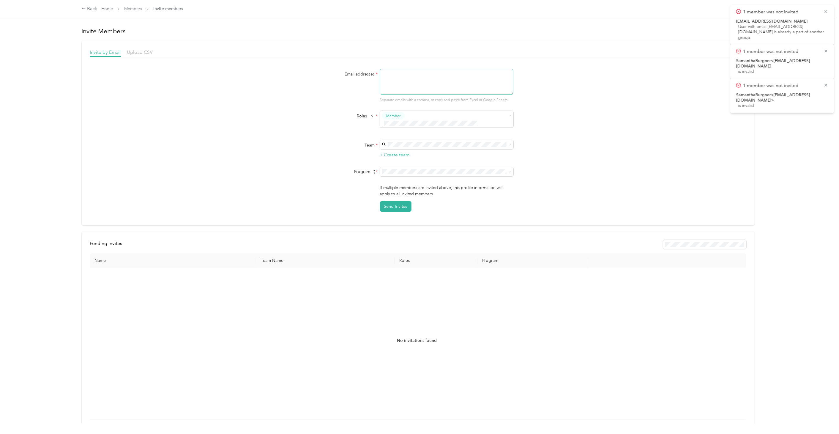
click at [418, 81] on textarea at bounding box center [446, 82] width 133 height 26
paste textarea "[EMAIL_ADDRESS][DOMAIN_NAME]"
click at [387, 75] on textarea "[EMAIL_ADDRESS][DOMAIN_NAME]" at bounding box center [446, 82] width 133 height 26
click at [380, 74] on textarea "[EMAIL_ADDRESS][DOMAIN_NAME]" at bounding box center [446, 82] width 133 height 26
type textarea "[EMAIL_ADDRESS][DOMAIN_NAME]"
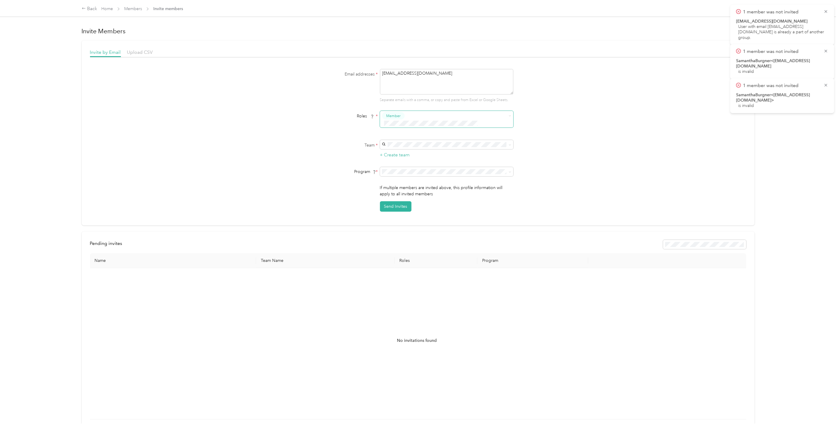
click at [396, 113] on span "Member" at bounding box center [393, 115] width 14 height 5
click at [403, 159] on button "Manager" at bounding box center [394, 160] width 23 height 7
click at [418, 185] on span "El Car Wash CPM Program (2023) (CPM)" at bounding box center [420, 185] width 75 height 5
click at [400, 140] on span at bounding box center [446, 144] width 133 height 9
click at [402, 149] on span "Construction Team" at bounding box center [400, 147] width 35 height 5
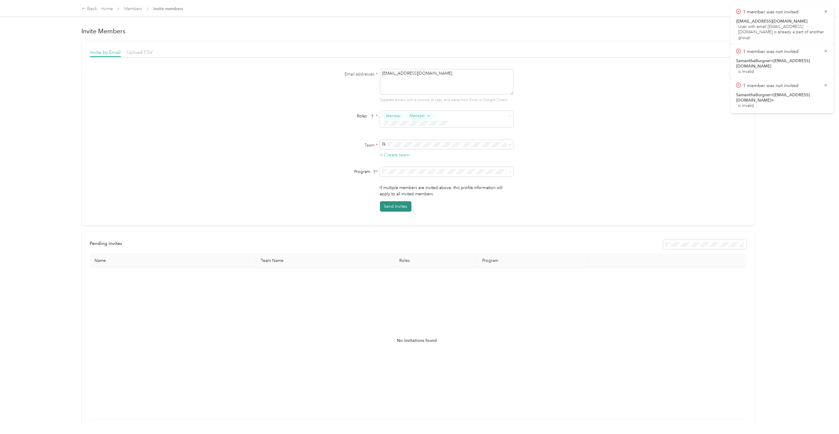
click at [395, 201] on button "Send Invites" at bounding box center [395, 206] width 31 height 10
click at [112, 8] on link "Home" at bounding box center [107, 8] width 12 height 5
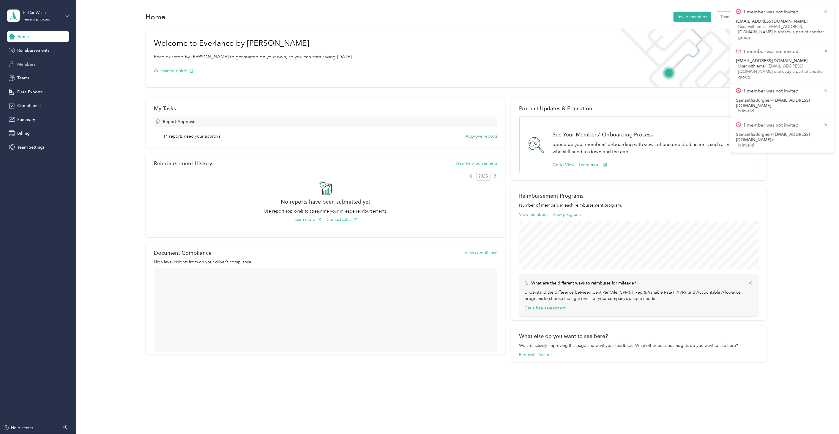
click at [28, 62] on span "Members" at bounding box center [26, 64] width 18 height 6
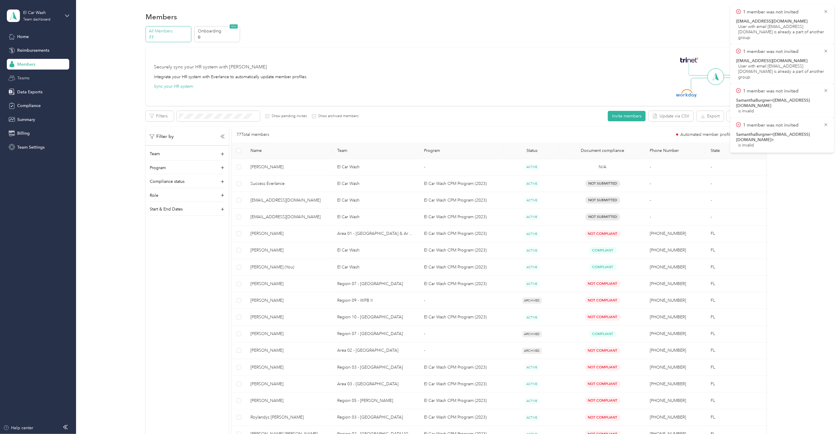
click at [25, 76] on span "Teams" at bounding box center [23, 78] width 12 height 6
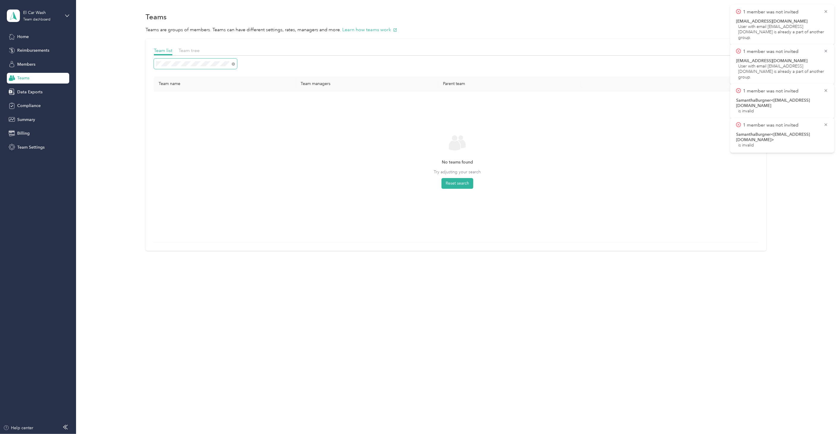
click at [153, 66] on div "Team list Team tree Team name Team managers Parent team No teams found Try adju…" at bounding box center [456, 145] width 621 height 212
click at [827, 124] on icon at bounding box center [825, 124] width 5 height 5
click at [825, 91] on icon at bounding box center [825, 90] width 5 height 5
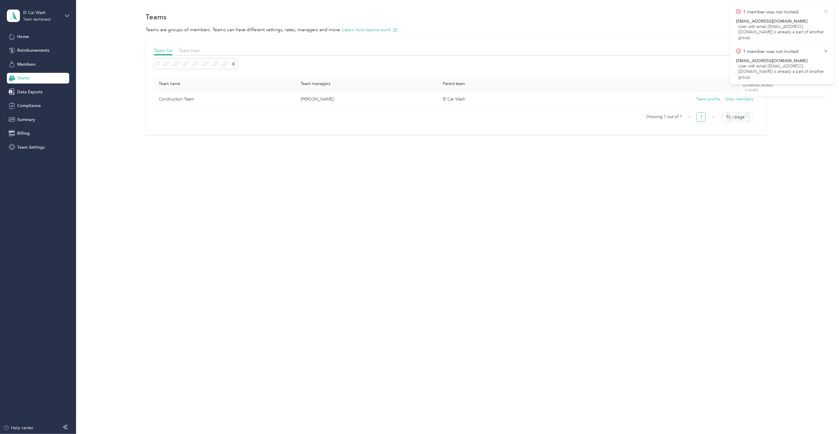
click at [826, 13] on icon at bounding box center [825, 11] width 5 height 5
click at [826, 10] on icon at bounding box center [825, 11] width 5 height 5
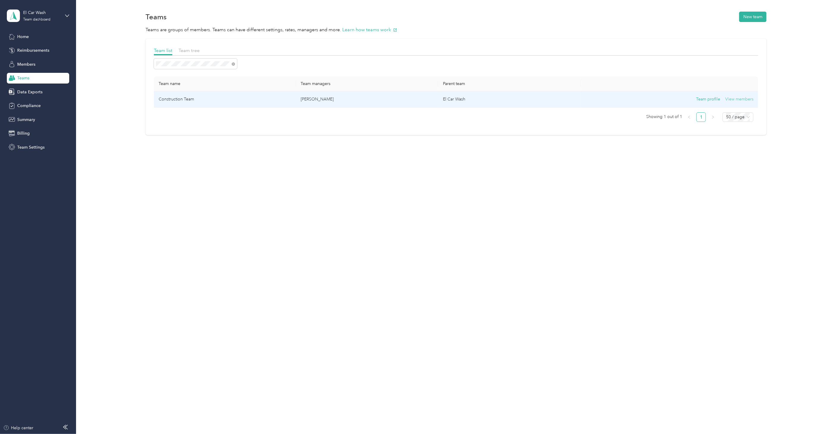
click at [745, 100] on button "View members" at bounding box center [739, 99] width 28 height 7
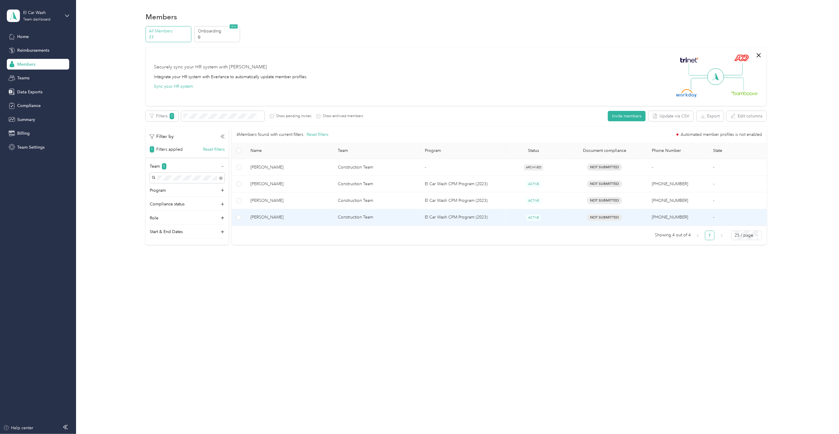
click at [334, 220] on td "Construction Team" at bounding box center [376, 217] width 87 height 17
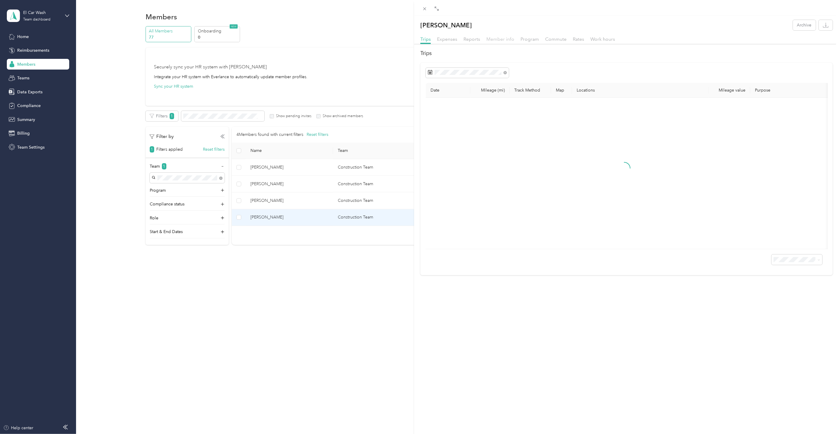
click at [507, 39] on span "Member info" at bounding box center [500, 39] width 28 height 6
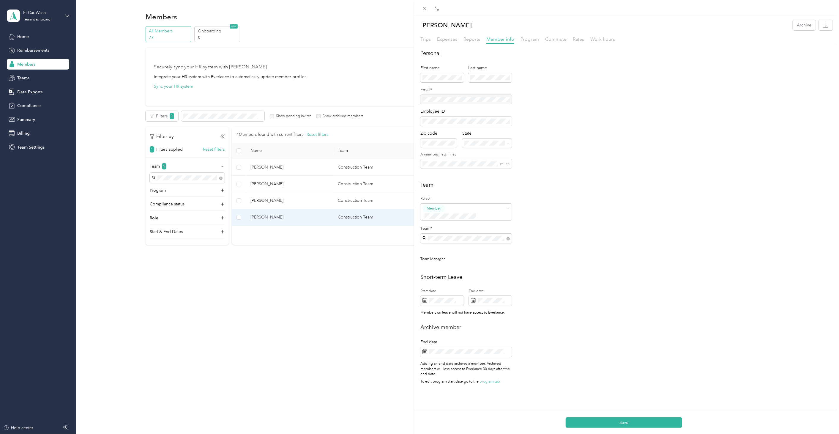
click at [553, 100] on div "Personal First name Last name Email* Employee ID Zip code State Annual business…" at bounding box center [626, 112] width 412 height 126
click at [537, 263] on div "Personal First name Last name Email* Employee ID Zip code State Annual business…" at bounding box center [626, 218] width 425 height 338
click at [593, 423] on button "Save" at bounding box center [623, 422] width 116 height 10
click at [302, 266] on div "Rob Spiak Archive Trips Expenses Reports Member info Program Commute Rates Work…" at bounding box center [419, 217] width 839 height 434
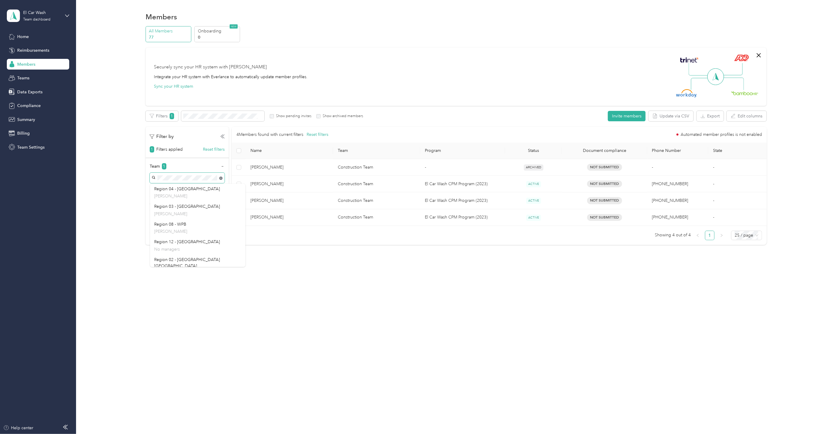
click at [220, 177] on div "Team 1 Program Compliance status Role Start & End Dates" at bounding box center [187, 200] width 83 height 75
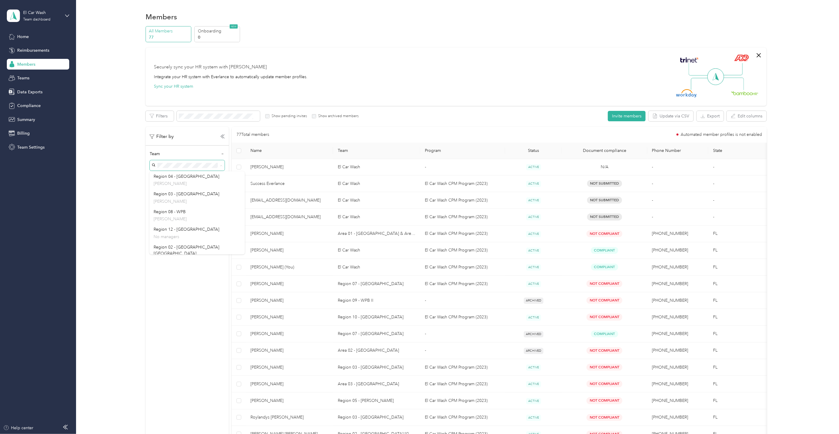
click at [260, 147] on th "Name" at bounding box center [289, 151] width 87 height 16
click at [256, 149] on span "Name" at bounding box center [289, 150] width 78 height 5
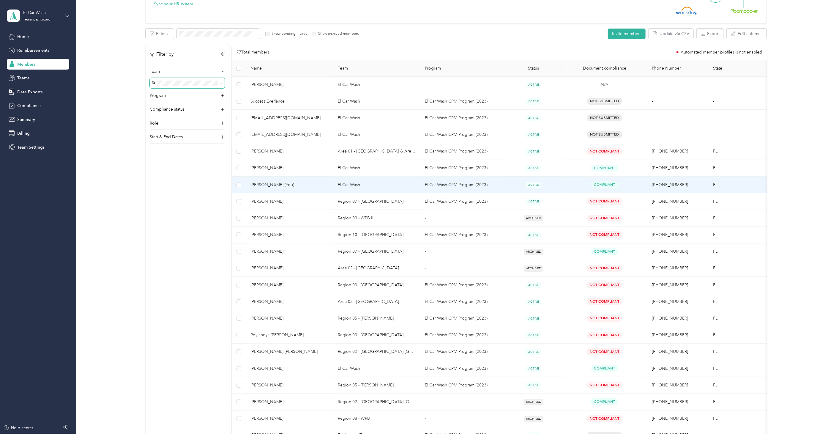
scroll to position [198, 0]
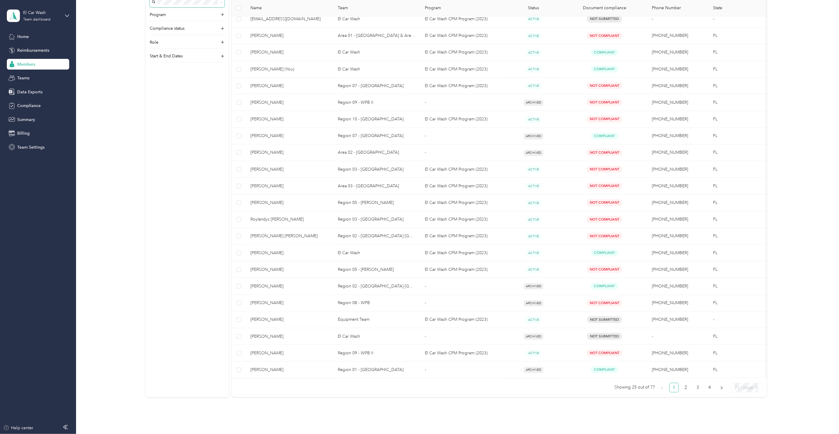
click at [741, 387] on span "25 / page" at bounding box center [746, 387] width 24 height 9
click at [744, 417] on div "100 / page" at bounding box center [746, 418] width 21 height 7
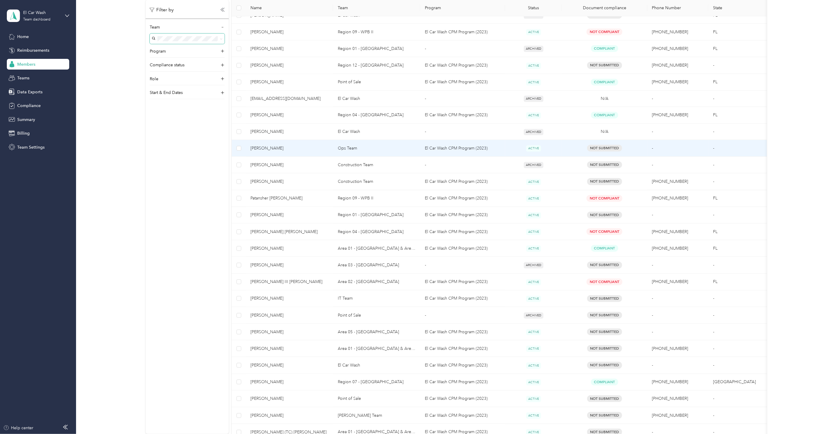
scroll to position [528, 0]
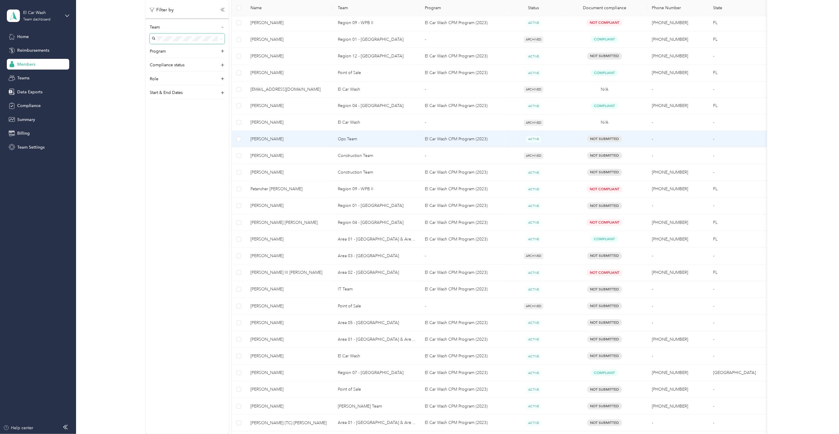
click at [279, 146] on td "[PERSON_NAME]" at bounding box center [289, 139] width 87 height 17
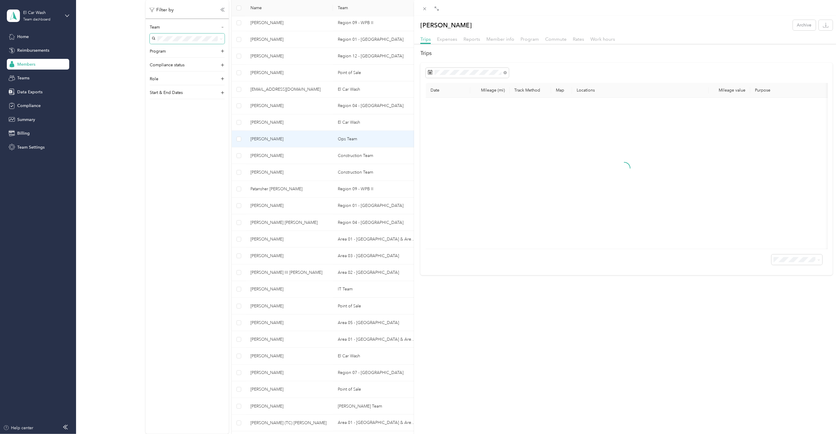
click at [281, 121] on div "John Judy Archive Trips Expenses Reports Member info Program Commute Rates Work…" at bounding box center [419, 217] width 839 height 434
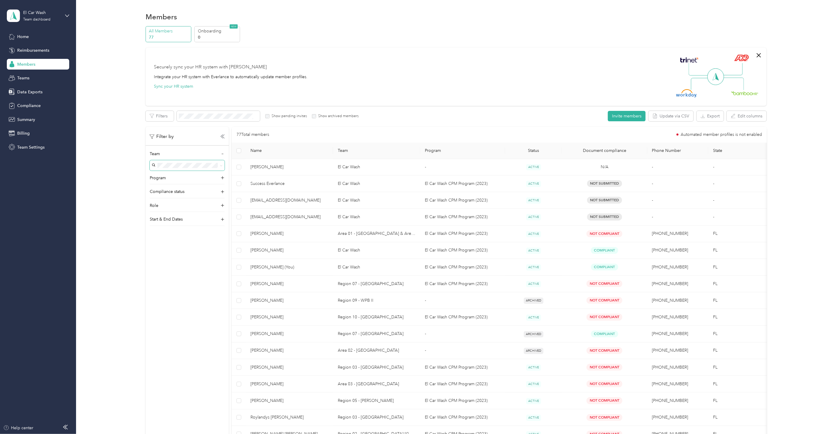
click at [207, 72] on div "Securely sync your HR system with Everlance Integrate your HR system with Everl…" at bounding box center [231, 77] width 154 height 26
click at [39, 13] on div "El Car Wash" at bounding box center [41, 13] width 37 height 6
drag, startPoint x: 337, startPoint y: 57, endPoint x: 397, endPoint y: 49, distance: 60.3
click at [338, 57] on div "Securely sync your HR system with Everlance Integrate your HR system with Everl…" at bounding box center [453, 77] width 599 height 42
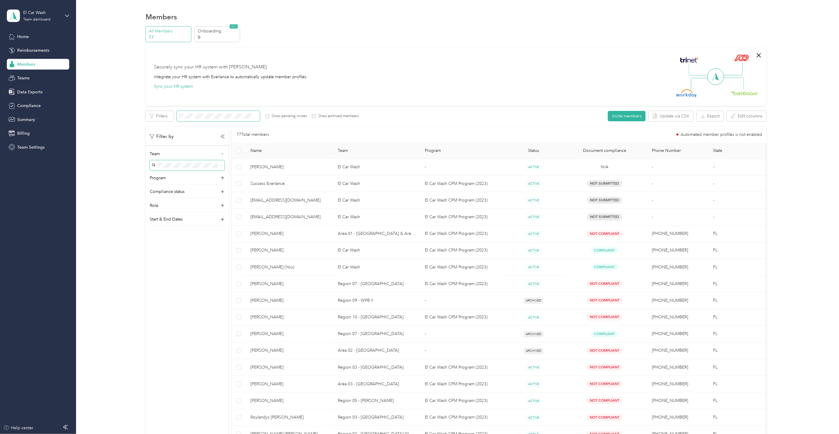
click at [237, 119] on span at bounding box center [218, 116] width 83 height 10
click at [233, 113] on span at bounding box center [218, 116] width 83 height 10
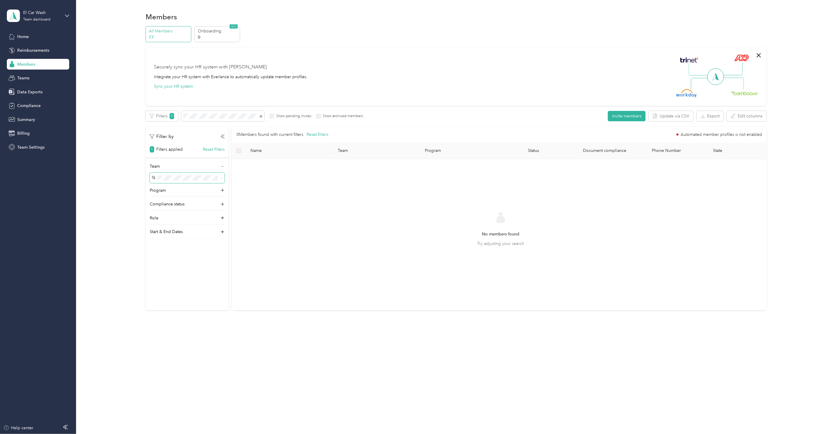
click at [447, 93] on div "Securely sync your HR system with Everlance Integrate your HR system with Everl…" at bounding box center [453, 77] width 599 height 42
click at [121, 100] on div "All Members 77 Onboarding 0 NEW Securely sync your HR system with Everlance Int…" at bounding box center [455, 170] width 745 height 289
click at [113, 76] on div "All Members 77 Onboarding 0 NEW Securely sync your HR system with Everlance Int…" at bounding box center [455, 170] width 745 height 289
click at [110, 78] on div "All Members 77 Onboarding 0 NEW Securely sync your HR system with Everlance Int…" at bounding box center [455, 170] width 745 height 289
click at [256, 71] on div "Securely sync your HR system with Everlance Integrate your HR system with Everl…" at bounding box center [231, 77] width 154 height 26
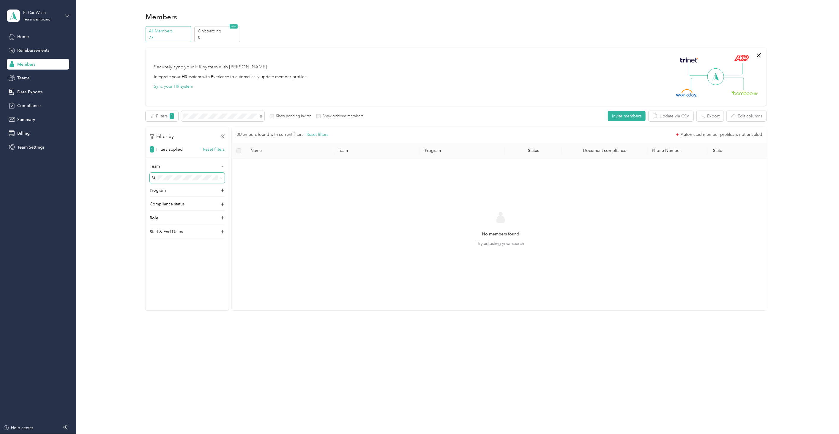
click at [120, 90] on div "All Members 77 Onboarding 0 NEW Securely sync your HR system with Everlance Int…" at bounding box center [455, 170] width 745 height 289
click at [174, 59] on div "Securely sync your HR system with Everlance Integrate your HR system with Everl…" at bounding box center [453, 77] width 599 height 42
click at [109, 107] on div "All Members 77 Onboarding 0 NEW Securely sync your HR system with Everlance Int…" at bounding box center [455, 170] width 745 height 289
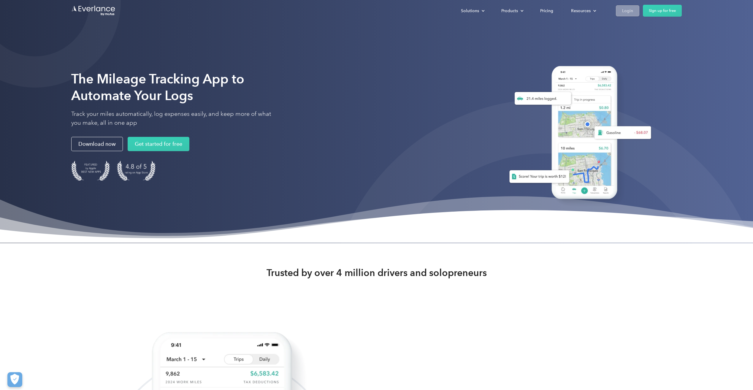
click at [627, 10] on div "Login" at bounding box center [627, 10] width 11 height 7
click at [625, 11] on div "Login" at bounding box center [627, 10] width 11 height 7
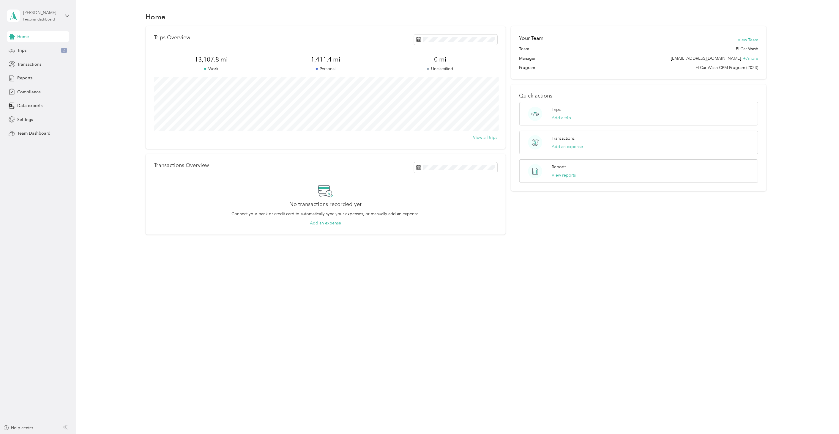
click at [29, 14] on div "[PERSON_NAME]" at bounding box center [41, 13] width 37 height 6
click at [41, 51] on div "Team dashboard" at bounding box center [86, 48] width 150 height 10
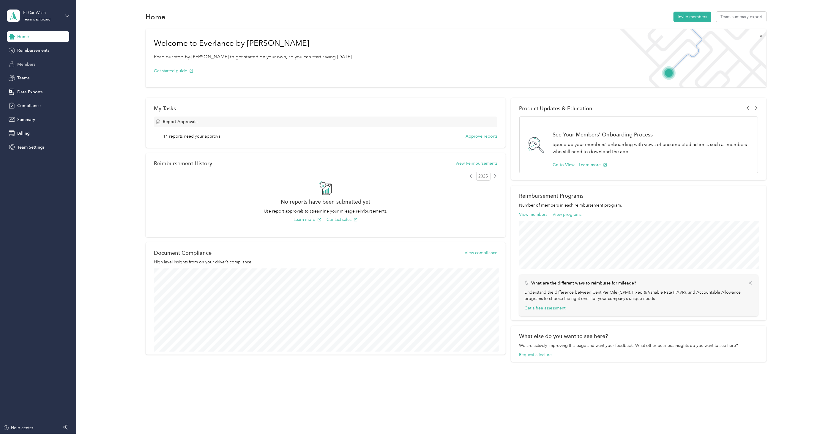
click at [24, 63] on span "Members" at bounding box center [26, 64] width 18 height 6
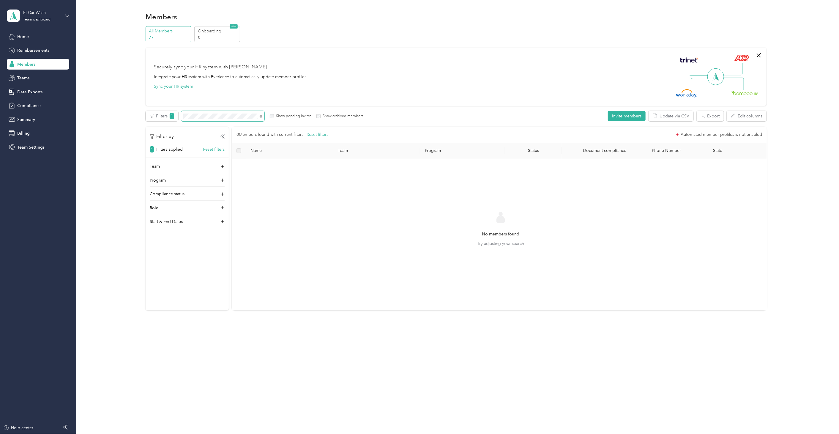
click at [138, 115] on div "All Members 77 Onboarding 0 NEW Securely sync your HR system with Everlance Int…" at bounding box center [455, 170] width 745 height 289
click at [321, 133] on button "Reset filters" at bounding box center [317, 134] width 22 height 7
click at [636, 117] on button "Invite members" at bounding box center [627, 116] width 38 height 10
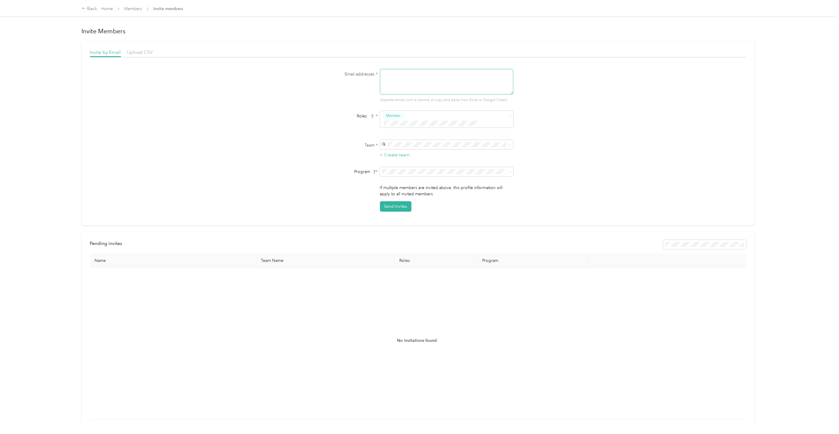
click at [414, 81] on textarea at bounding box center [446, 82] width 133 height 26
paste textarea "[URL][DOMAIN_NAME]"
drag, startPoint x: 471, startPoint y: 75, endPoint x: 341, endPoint y: 82, distance: 130.0
click at [343, 79] on div "Email addresses * [URL][DOMAIN_NAME] Separate emails with a comma, or copy and …" at bounding box center [418, 86] width 229 height 34
click at [446, 78] on textarea "[URL][DOMAIN_NAME]" at bounding box center [446, 82] width 133 height 26
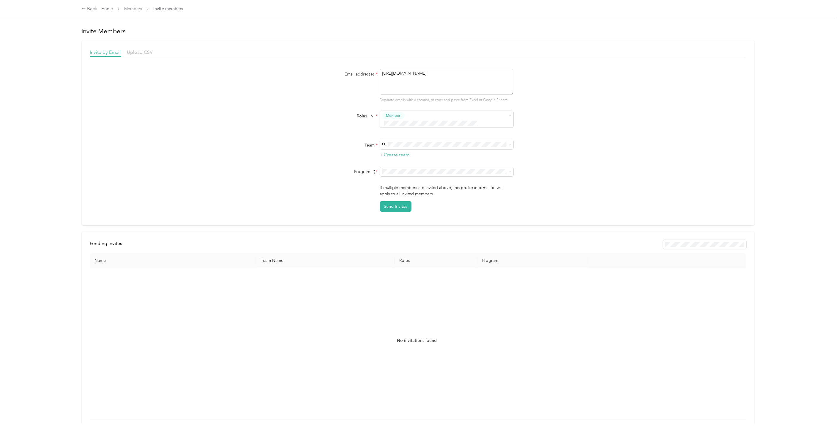
drag, startPoint x: 458, startPoint y: 74, endPoint x: 268, endPoint y: 71, distance: 189.5
click at [268, 71] on div "Email addresses * [URL][DOMAIN_NAME] Separate emails with a comma, or copy and …" at bounding box center [418, 140] width 656 height 143
paste textarea "[EMAIL_ADDRESS][DOMAIN_NAME]"
type textarea "[EMAIL_ADDRESS][DOMAIN_NAME]"
click at [401, 116] on button "Member" at bounding box center [393, 115] width 23 height 7
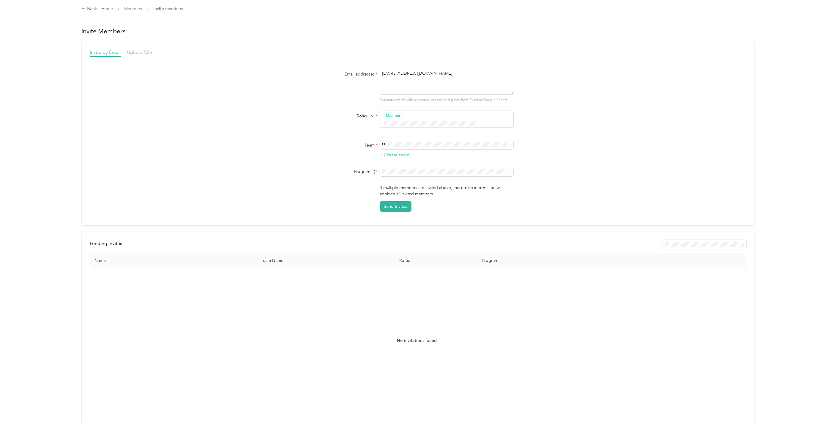
click at [391, 149] on span "Manager Limited" at bounding box center [401, 149] width 29 height 5
click at [361, 144] on div "Team * + Create team" at bounding box center [418, 149] width 229 height 19
click at [400, 149] on div "Construction Team [PERSON_NAME]" at bounding box center [445, 151] width 125 height 14
click at [404, 187] on div "El Car Wash CPM Program (2023) (CPM)" at bounding box center [445, 185] width 125 height 6
click at [393, 201] on button "Send Invites" at bounding box center [395, 206] width 31 height 10
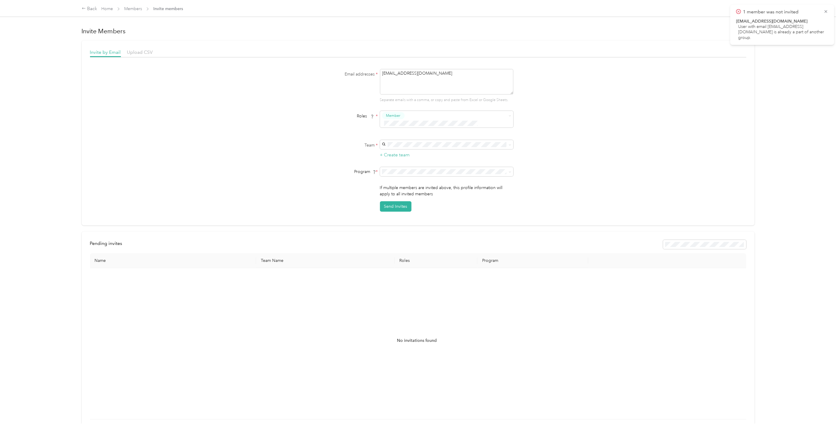
click at [147, 26] on div "Invite Members" at bounding box center [418, 29] width 673 height 11
click at [193, 21] on div "Invite Members Invite by Email Upload CSV Email addresses * [EMAIL_ADDRESS][DOM…" at bounding box center [418, 226] width 673 height 411
click at [246, 67] on div "Invite by Email Upload CSV Email addresses * [EMAIL_ADDRESS][DOMAIN_NAME] Separ…" at bounding box center [418, 130] width 656 height 163
click at [110, 9] on link "Home" at bounding box center [107, 8] width 12 height 5
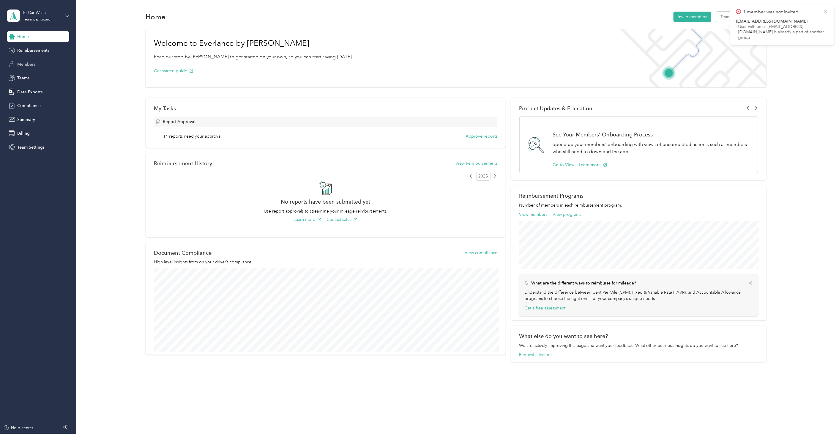
click at [32, 61] on span "Members" at bounding box center [26, 64] width 18 height 6
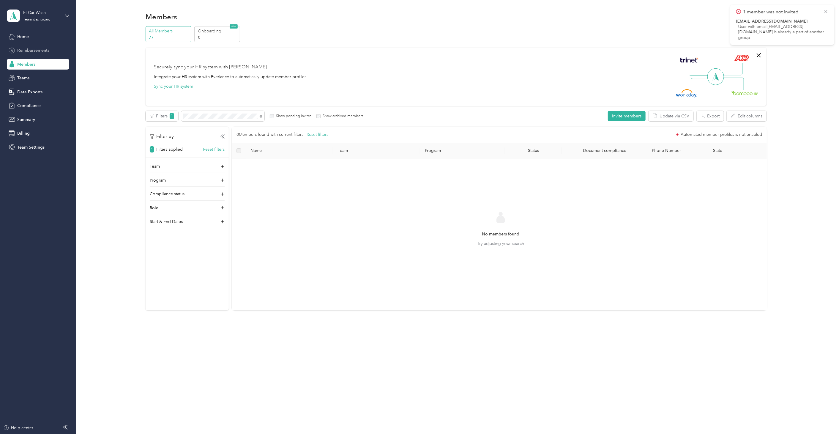
click at [37, 51] on span "Reimbursements" at bounding box center [33, 50] width 32 height 6
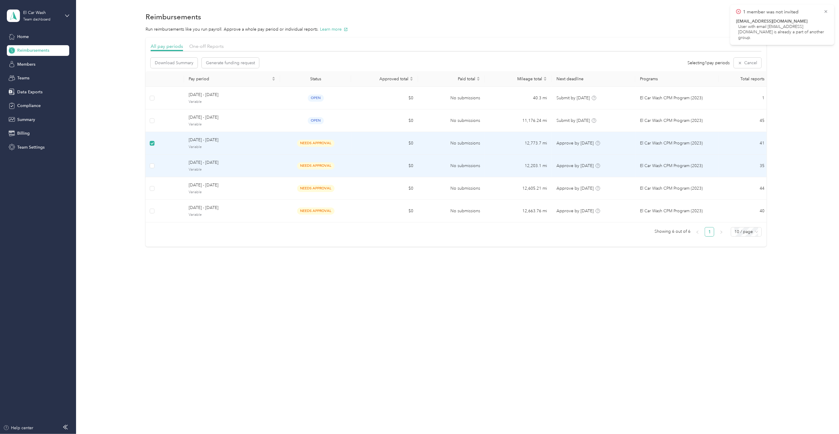
click at [155, 163] on td at bounding box center [152, 165] width 13 height 23
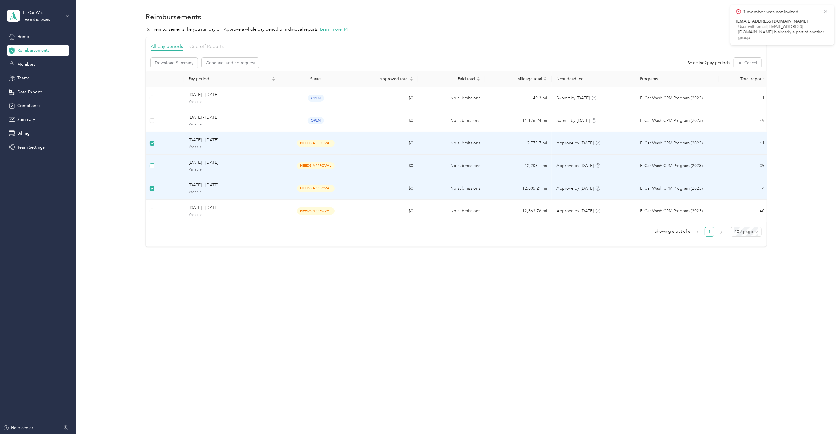
click at [153, 162] on label at bounding box center [152, 165] width 5 height 7
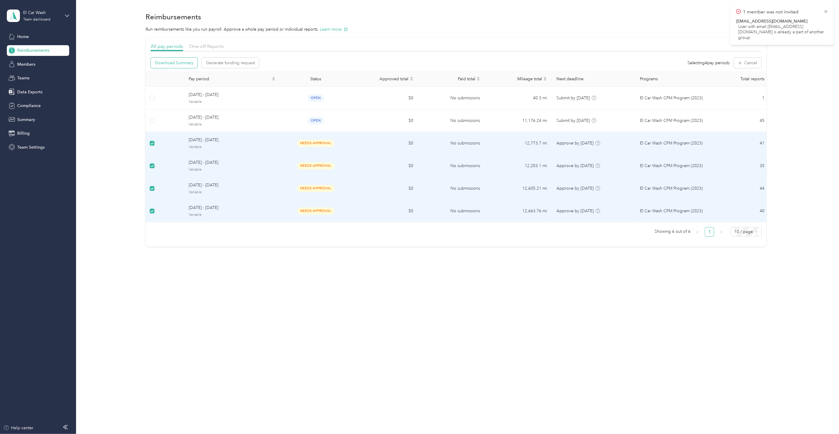
click at [165, 63] on span "Download Summary" at bounding box center [174, 63] width 39 height 6
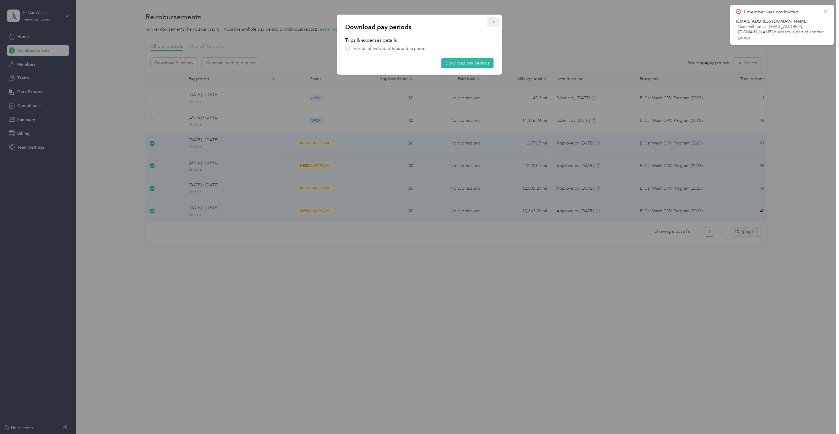
click at [493, 22] on icon "button" at bounding box center [494, 22] width 4 height 4
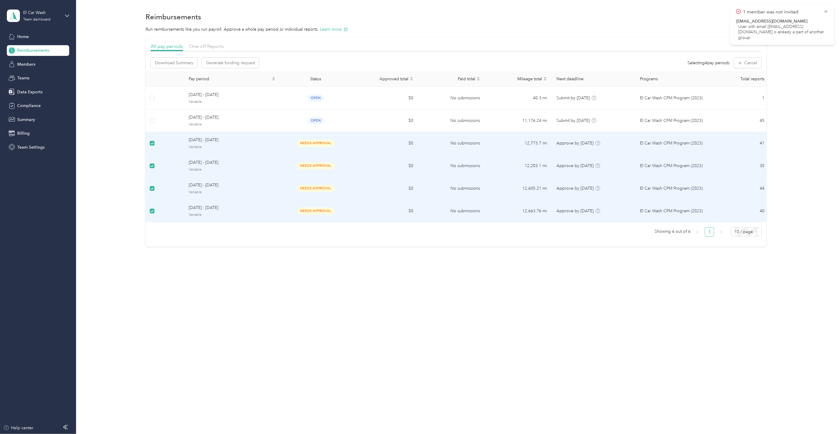
click at [306, 214] on span "needs approval" at bounding box center [315, 210] width 37 height 7
click at [294, 210] on div "needs approval" at bounding box center [315, 210] width 61 height 7
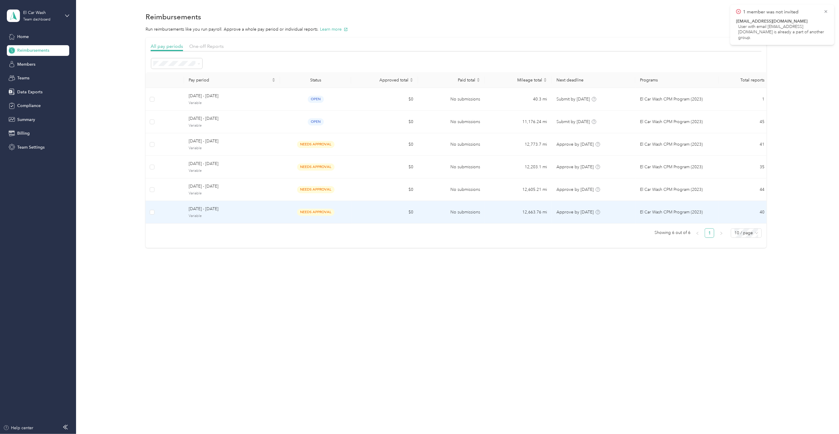
click at [203, 207] on span "[DATE] - [DATE]" at bounding box center [232, 209] width 87 height 7
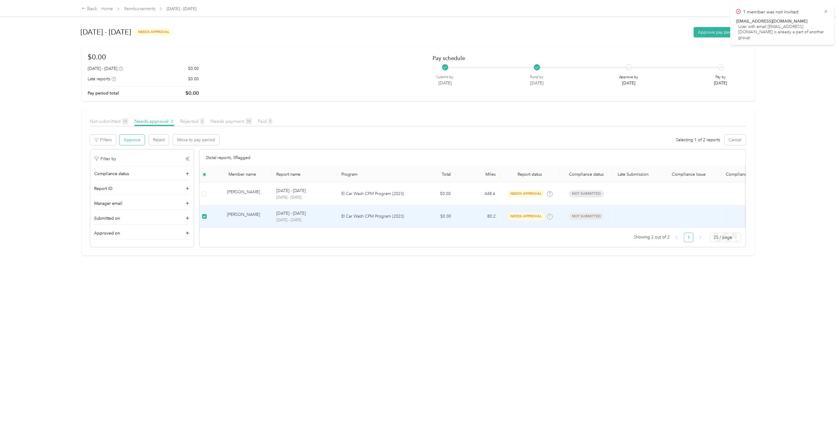
click at [136, 137] on button "Approve" at bounding box center [131, 140] width 25 height 10
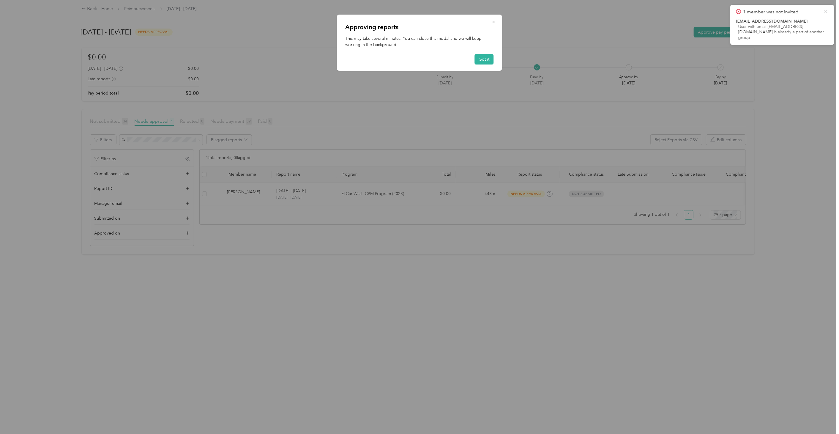
click at [826, 11] on icon at bounding box center [825, 11] width 3 height 3
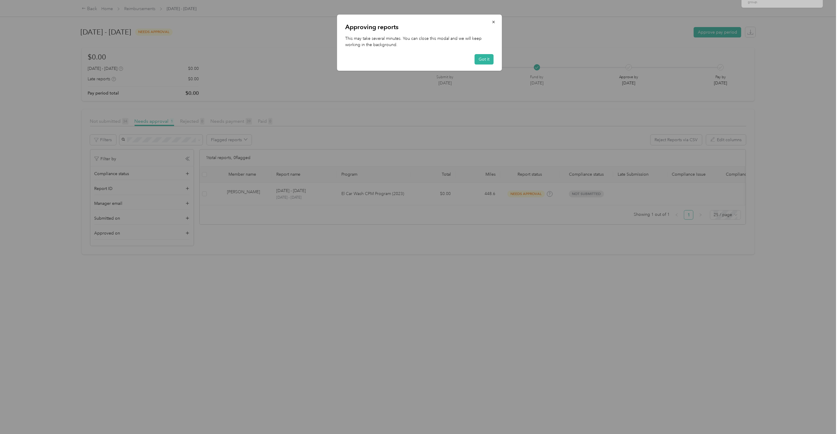
drag, startPoint x: 383, startPoint y: 192, endPoint x: 442, endPoint y: 146, distance: 74.9
click at [384, 191] on div at bounding box center [419, 217] width 839 height 434
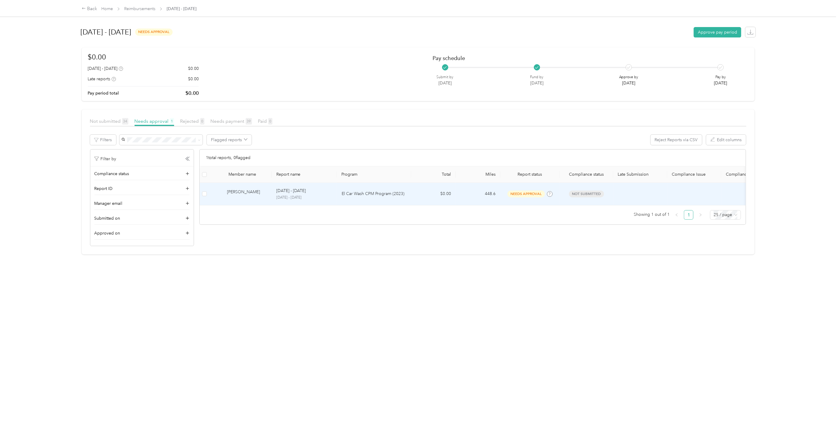
click at [401, 197] on td "El Car Wash CPM Program (2023)" at bounding box center [374, 194] width 74 height 23
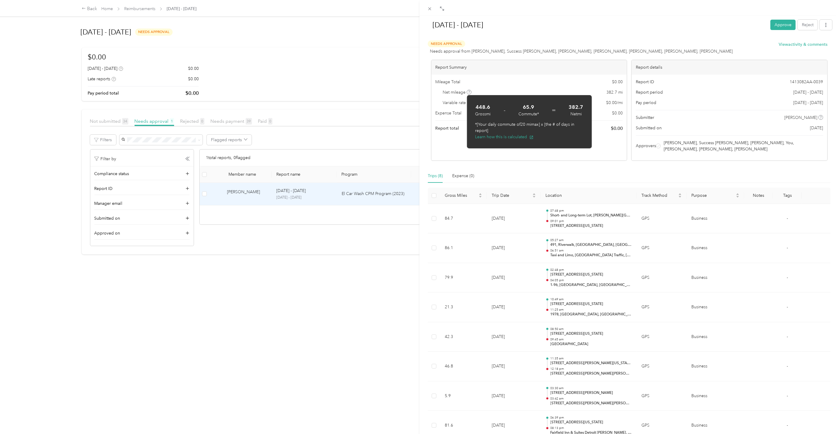
click at [373, 48] on div "[DATE] - [DATE] Approve Reject Needs Approval Needs approval from [PERSON_NAME]…" at bounding box center [419, 217] width 839 height 434
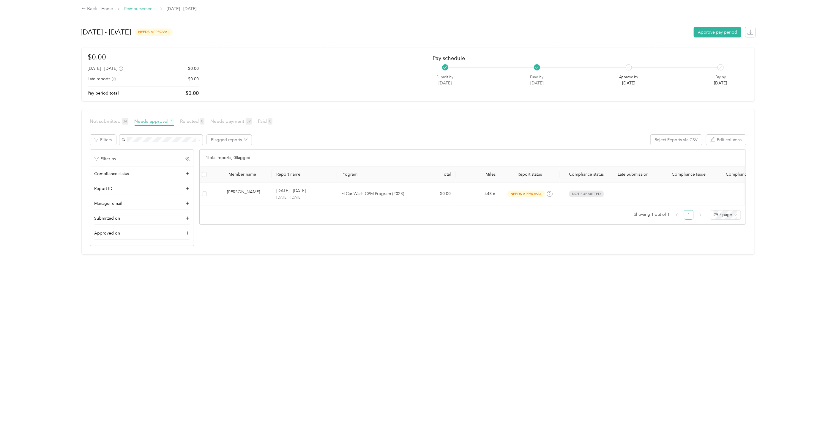
click at [147, 11] on link "Reimbursements" at bounding box center [139, 8] width 31 height 5
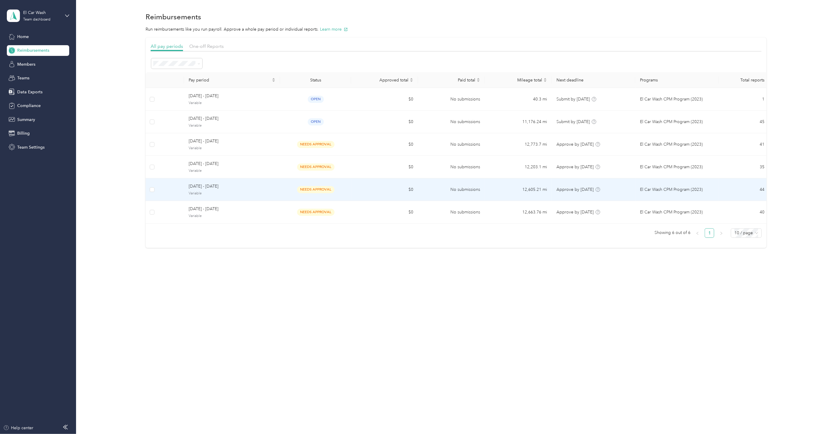
click at [224, 189] on span "[DATE] - [DATE]" at bounding box center [232, 186] width 87 height 7
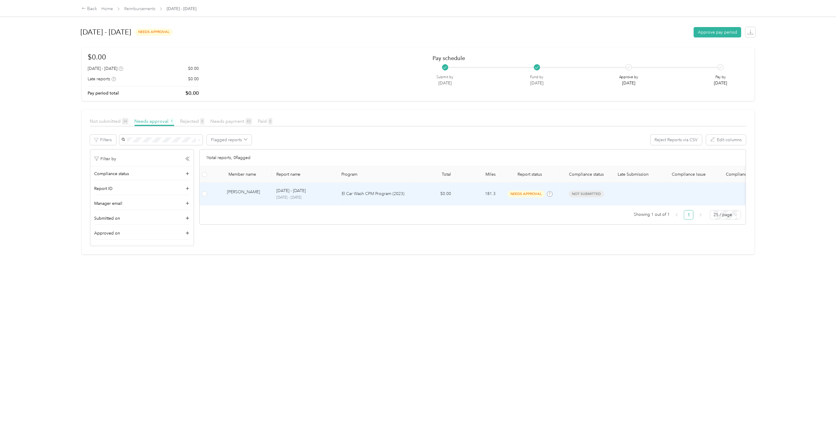
click at [342, 193] on p "El Car Wash CPM Program (2023)" at bounding box center [374, 193] width 65 height 7
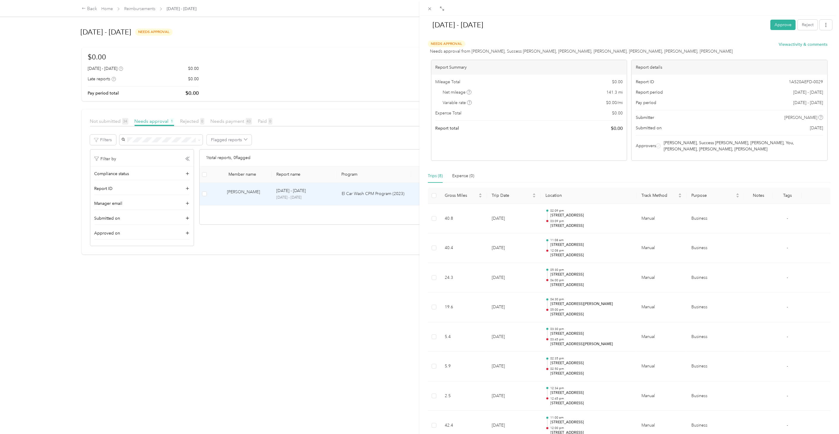
click at [381, 263] on div "[DATE] - [DATE] Approve Reject Needs Approval Needs approval from [PERSON_NAME]…" at bounding box center [419, 217] width 839 height 434
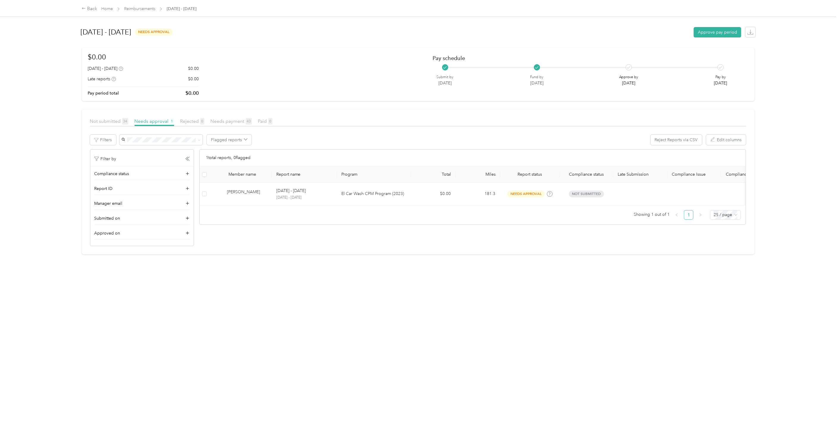
click at [380, 115] on article "Not submitted 34 Needs approval 1 Rejected 0 Needs payment 43 Paid 0 Filters Fl…" at bounding box center [418, 181] width 673 height 145
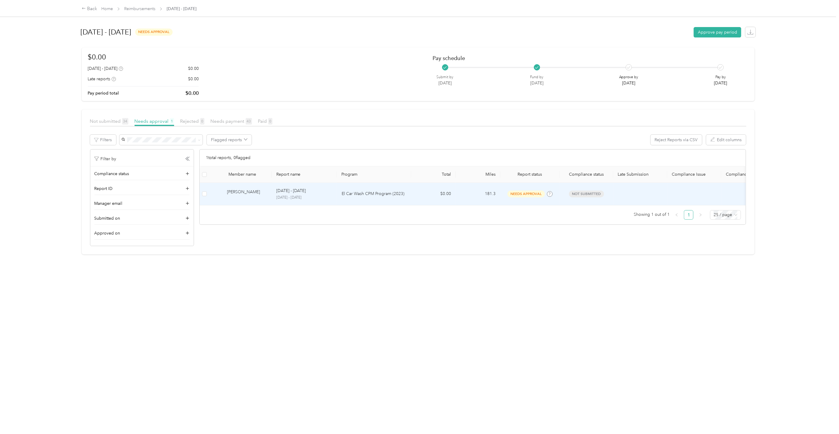
click at [349, 193] on p "El Car Wash CPM Program (2023)" at bounding box center [374, 193] width 65 height 7
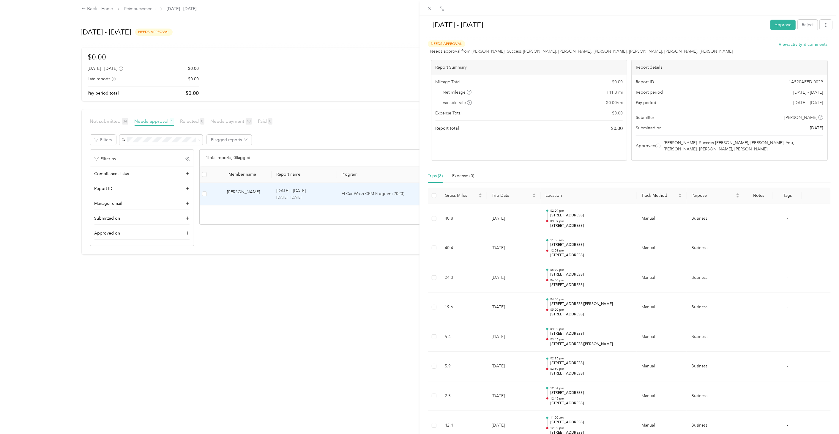
click at [374, 112] on div "[DATE] - [DATE] Approve Reject Needs Approval Needs approval from [PERSON_NAME]…" at bounding box center [419, 217] width 839 height 434
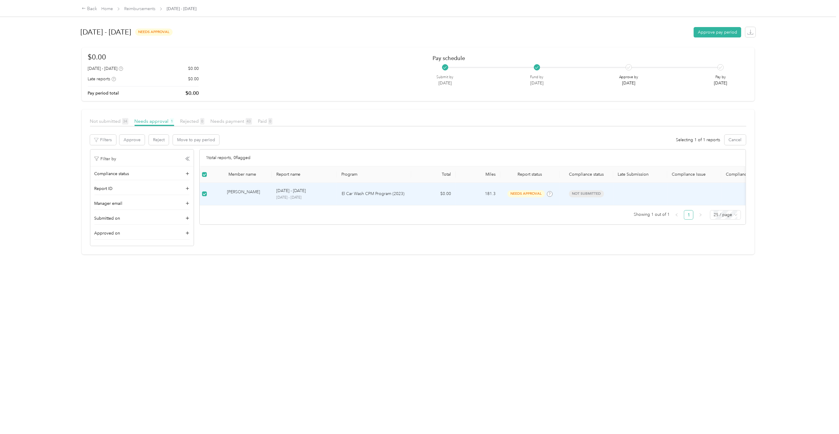
click at [452, 251] on article "Not submitted 34 Needs approval 1 Rejected 0 Needs payment 43 Paid 0 Filters Ap…" at bounding box center [418, 181] width 673 height 145
click at [404, 219] on ul "Showing 1 out of 1 1 25 / page" at bounding box center [470, 215] width 541 height 10
click at [433, 147] on div "Approve Reject Move to pay period Selecting 1 of 1 reports Cancel" at bounding box center [432, 142] width 627 height 15
click at [293, 137] on div "Approve Reject Move to pay period Selecting 1 of 1 reports Cancel" at bounding box center [432, 140] width 627 height 10
click at [130, 140] on button "Approve" at bounding box center [131, 140] width 25 height 10
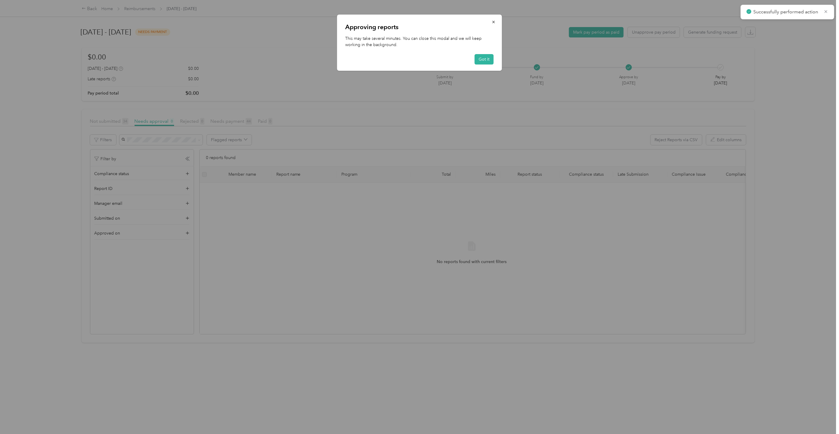
click at [62, 48] on div at bounding box center [419, 217] width 839 height 434
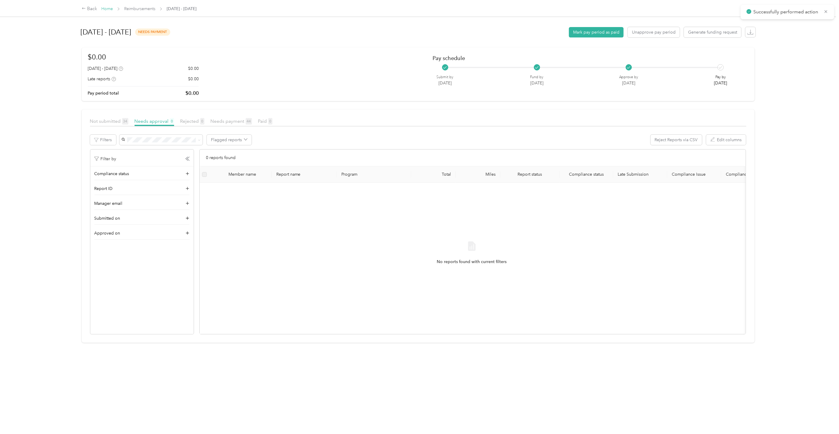
click at [104, 10] on link "Home" at bounding box center [107, 8] width 12 height 5
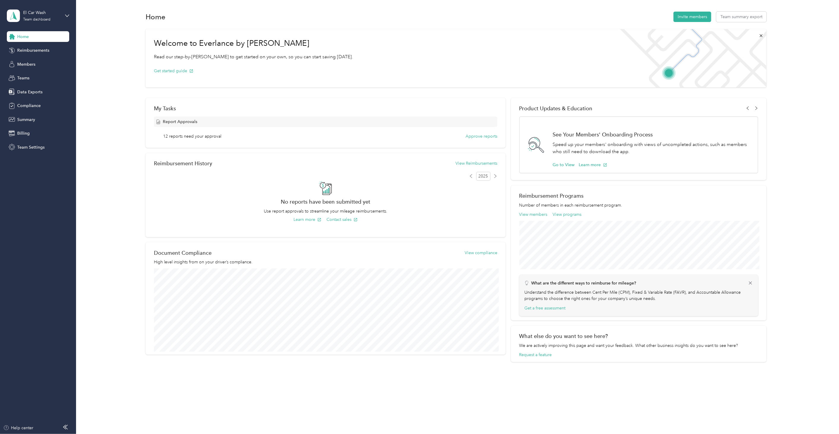
click at [403, 110] on div "My Tasks" at bounding box center [325, 108] width 343 height 6
click at [33, 51] on span "Reimbursements" at bounding box center [33, 50] width 32 height 6
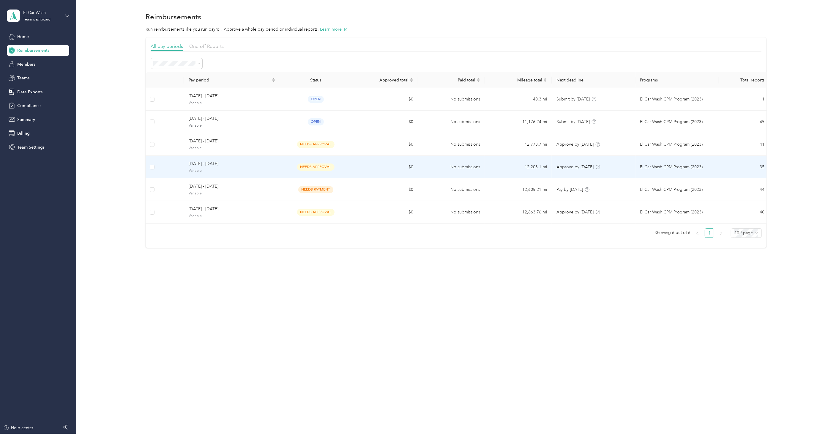
click at [217, 164] on span "[DATE] - [DATE]" at bounding box center [232, 163] width 87 height 7
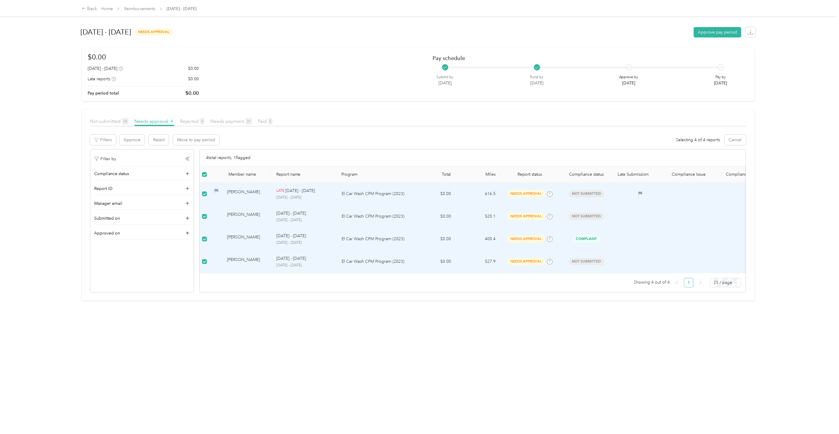
click at [427, 131] on div "Not submitted 34 Needs approval 4 Rejected 0 Needs payment 31 Paid 0 Filters Ap…" at bounding box center [418, 205] width 656 height 175
drag, startPoint x: 569, startPoint y: 366, endPoint x: 566, endPoint y: 347, distance: 19.3
click at [569, 365] on div "[DATE] - [DATE] needs approval Approve pay period $0.00 [DATE] - [DATE] $0.00 L…" at bounding box center [418, 211] width 696 height 423
click at [717, 32] on button "Approve pay period" at bounding box center [717, 32] width 48 height 10
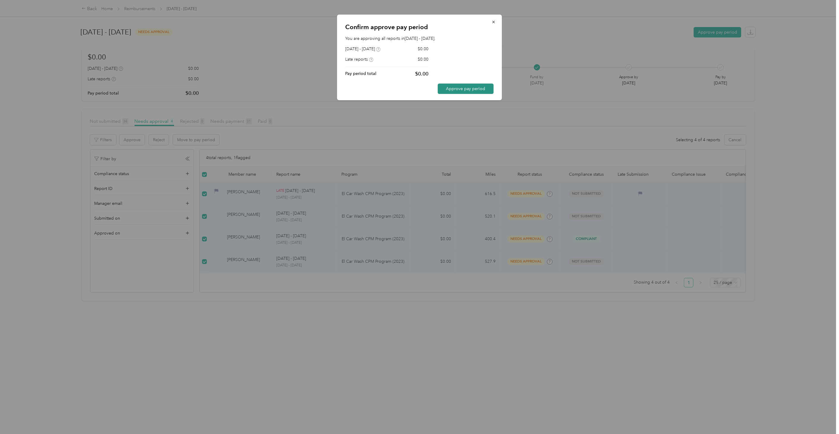
click at [464, 86] on button "Approve pay period" at bounding box center [466, 88] width 56 height 10
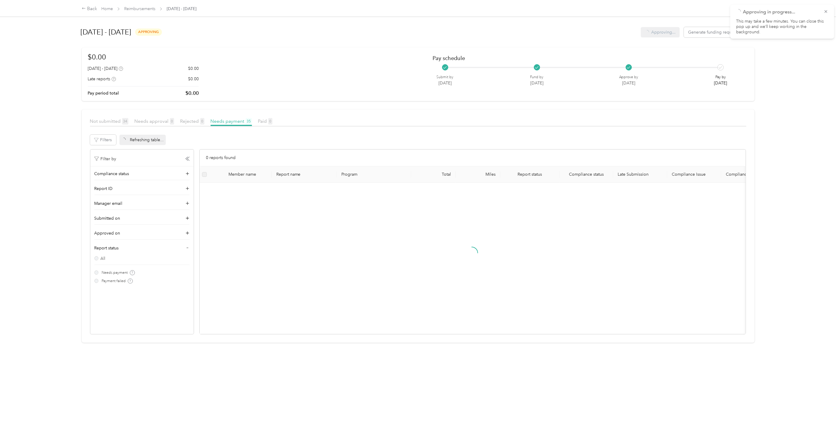
drag, startPoint x: 201, startPoint y: 16, endPoint x: 124, endPoint y: 2, distance: 77.9
click at [200, 16] on div "Back Home Reimbursements [DATE] - [DATE]" at bounding box center [419, 8] width 699 height 17
click at [138, 8] on link "Reimbursements" at bounding box center [139, 8] width 31 height 5
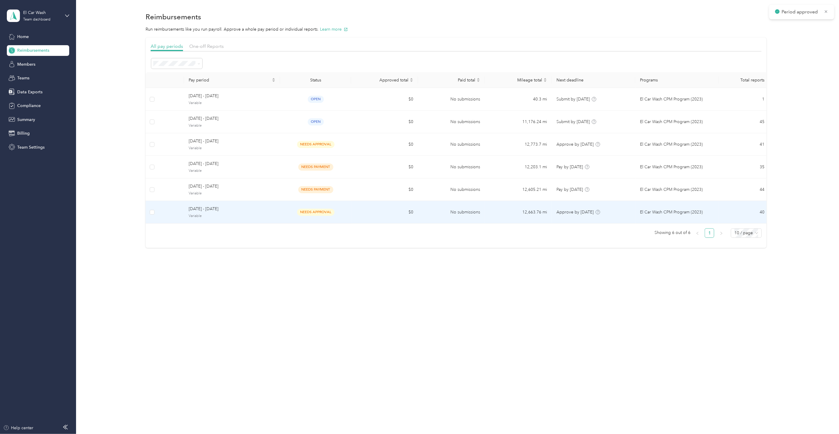
click at [295, 213] on div "needs approval" at bounding box center [315, 211] width 61 height 7
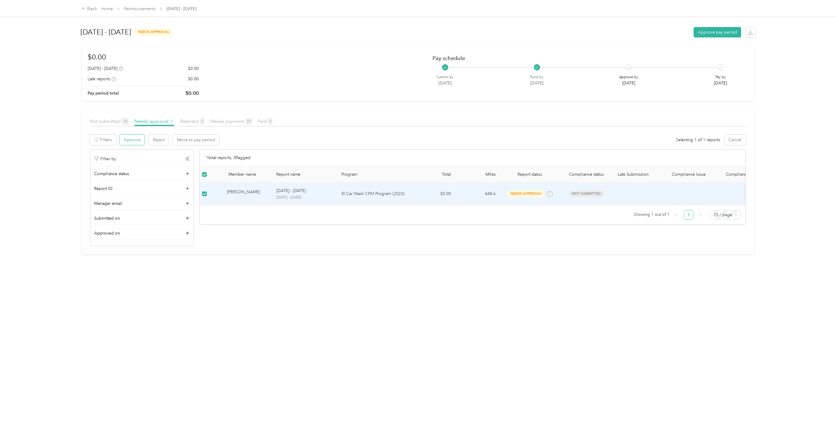
click at [126, 140] on button "Approve" at bounding box center [131, 140] width 25 height 10
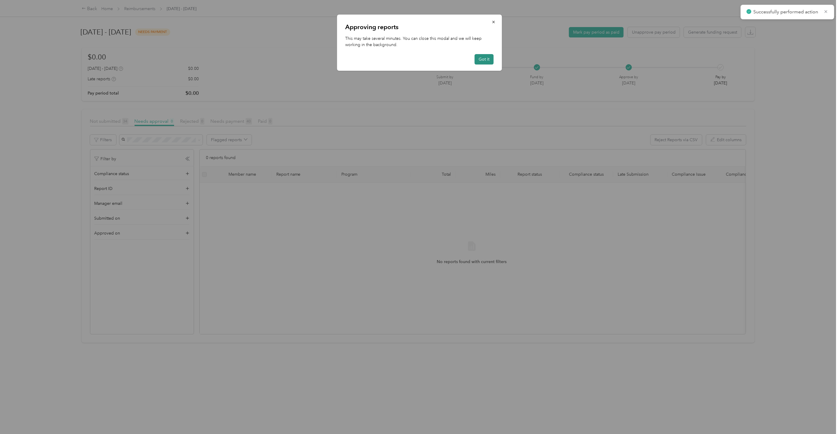
click at [483, 56] on button "Got it" at bounding box center [484, 59] width 19 height 10
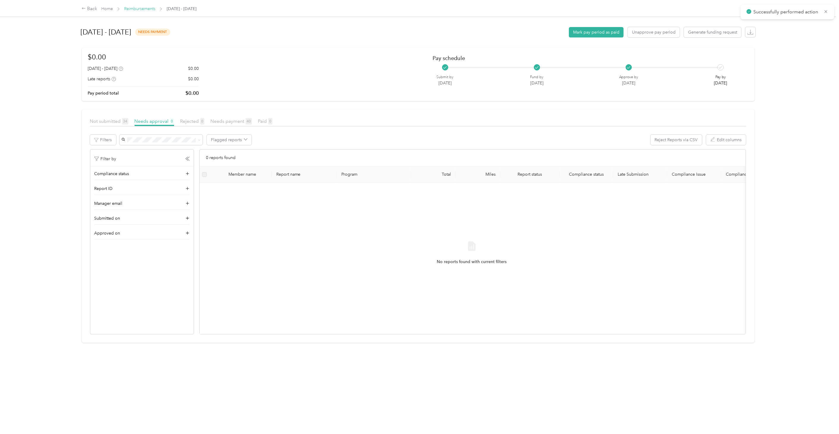
click at [137, 8] on link "Reimbursements" at bounding box center [139, 8] width 31 height 5
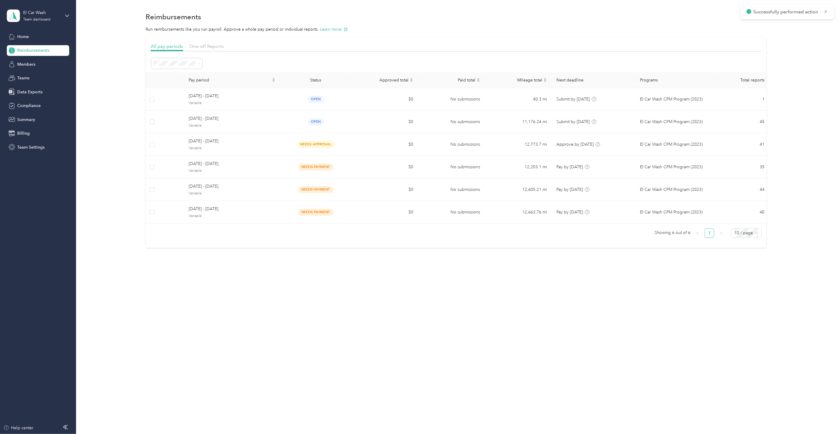
click at [31, 48] on span "Reimbursements" at bounding box center [33, 50] width 32 height 6
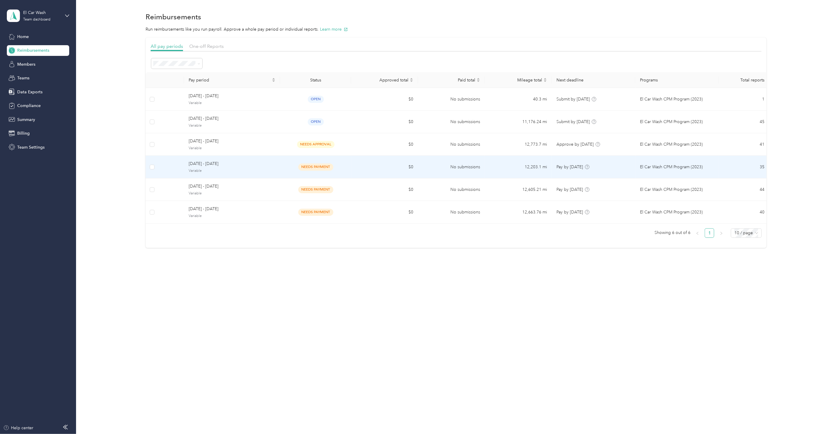
click at [257, 166] on span "[DATE] - [DATE]" at bounding box center [232, 163] width 87 height 7
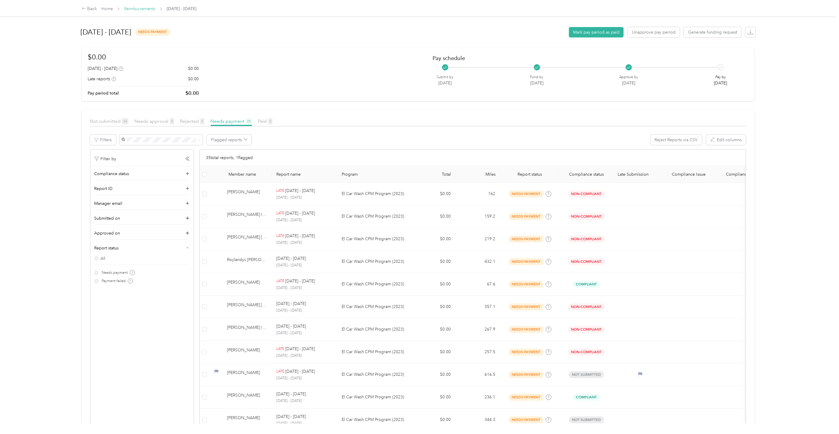
click at [144, 7] on link "Reimbursements" at bounding box center [139, 8] width 31 height 5
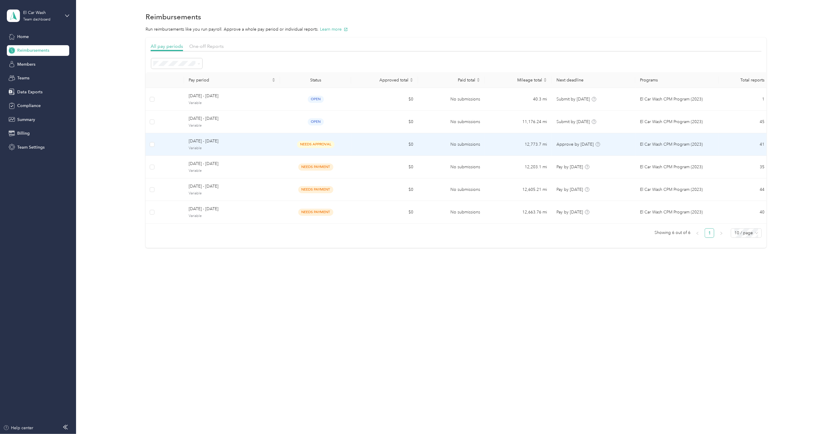
click at [252, 144] on span "[DATE] - [DATE]" at bounding box center [232, 141] width 87 height 7
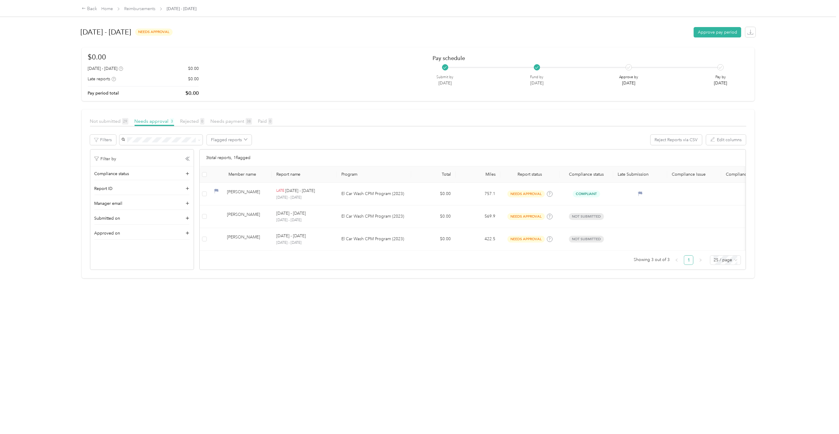
drag, startPoint x: 284, startPoint y: 158, endPoint x: 265, endPoint y: 160, distance: 19.2
click at [284, 158] on div "3 total reports, 1 flagged" at bounding box center [473, 157] width 546 height 17
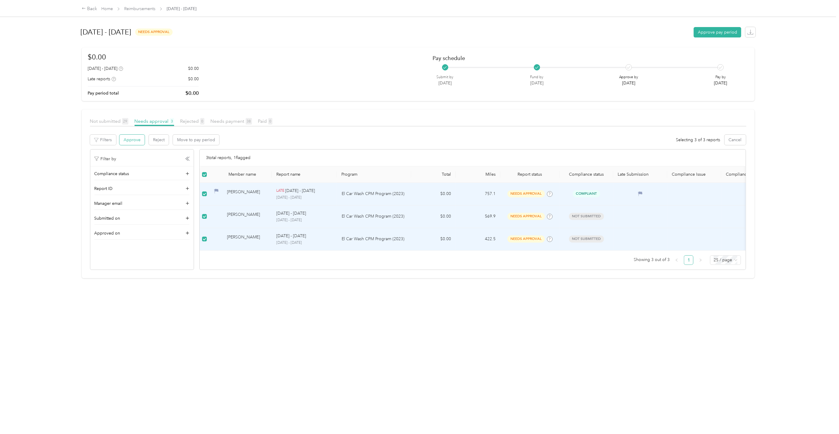
click at [134, 140] on button "Approve" at bounding box center [131, 140] width 25 height 10
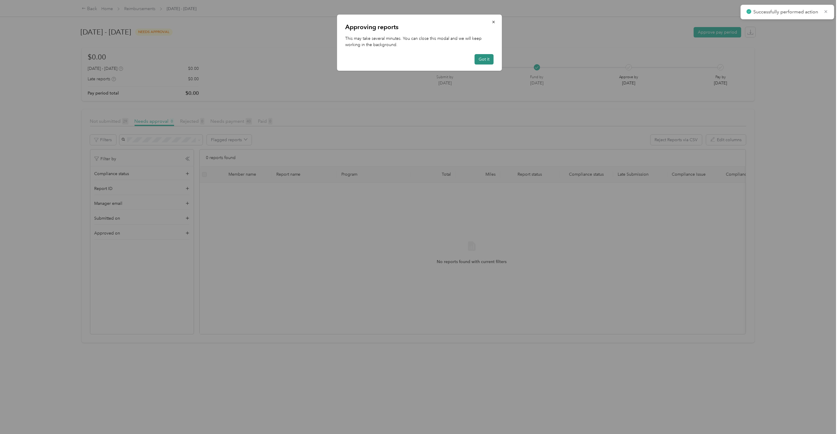
click at [481, 60] on button "Got it" at bounding box center [484, 59] width 19 height 10
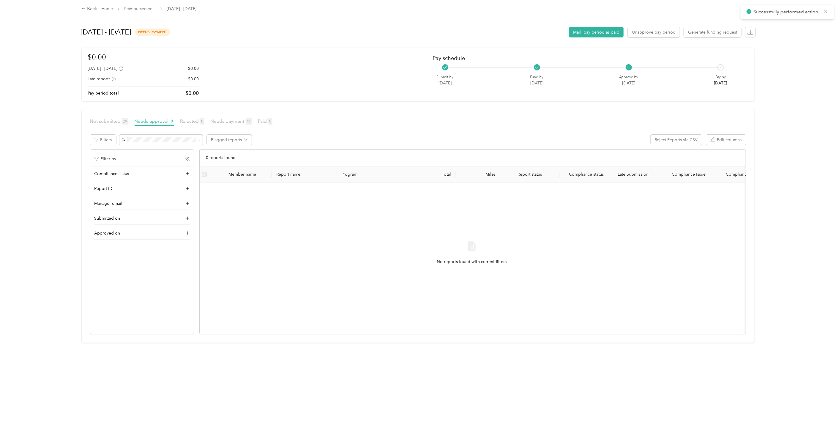
click at [384, 139] on div "Flagged reports Reject Reports via CSV Edit columns" at bounding box center [432, 140] width 627 height 10
click at [325, 131] on div "Not submitted 29 Needs approval 0 Rejected 0 Needs payment 41 Paid 0 Filters Fl…" at bounding box center [418, 226] width 656 height 216
click at [143, 10] on link "Reimbursements" at bounding box center [139, 8] width 31 height 5
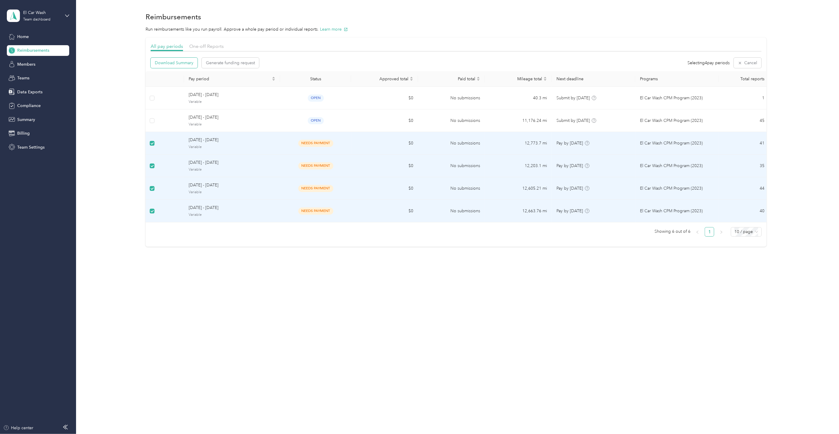
click at [186, 62] on span "Download Summary" at bounding box center [174, 63] width 39 height 6
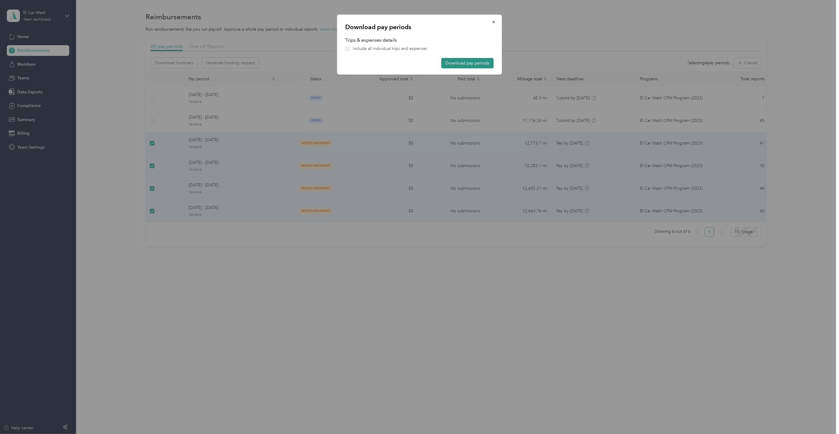
click at [462, 63] on button "Download pay periods" at bounding box center [467, 63] width 52 height 10
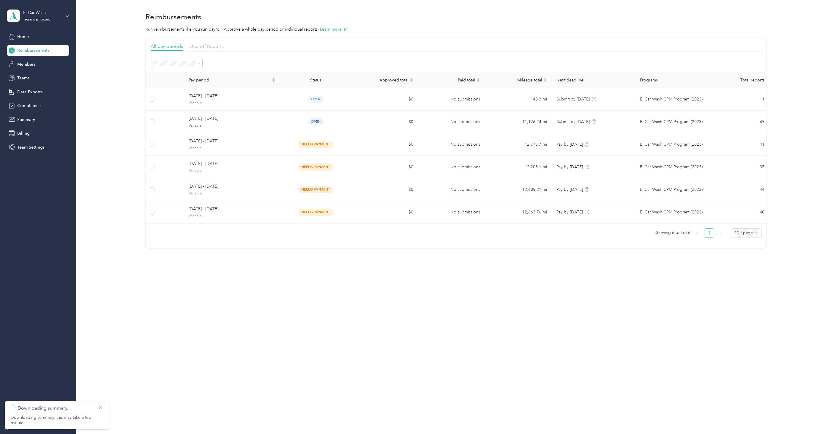
click at [700, 290] on div "Reimbursements Run reimbursements like you run payroll. Approve a whole pay per…" at bounding box center [456, 217] width 760 height 434
click at [736, 339] on div "Reimbursements Run reimbursements like you run payroll. Approve a whole pay per…" at bounding box center [456, 217] width 760 height 434
